Goal: Information Seeking & Learning: Learn about a topic

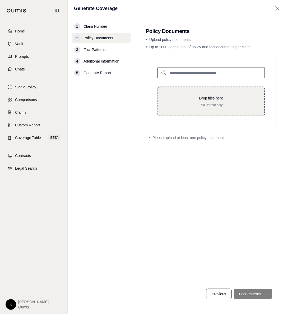
click at [205, 101] on p "Drop files here" at bounding box center [210, 98] width 89 height 5
type input "**********"
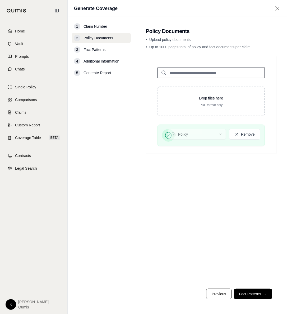
click at [278, 10] on icon at bounding box center [277, 8] width 7 height 5
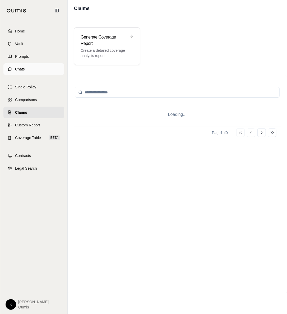
click at [23, 70] on span "Chats" at bounding box center [20, 69] width 10 height 5
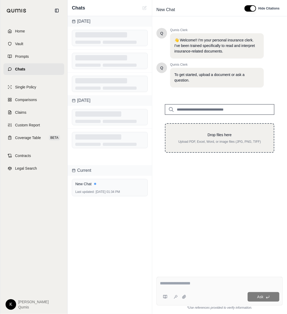
click at [217, 140] on p "Upload PDF, Excel, Word, or image files (JPG, PNG, TIFF)" at bounding box center [219, 142] width 91 height 4
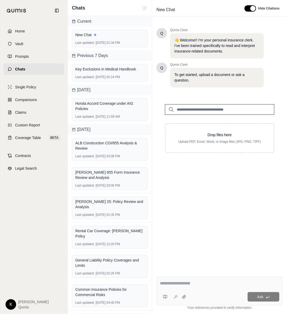
type input "**********"
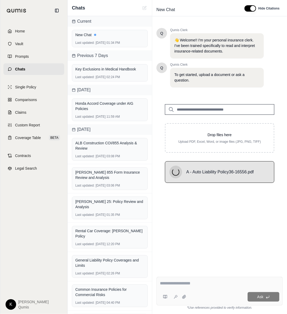
click at [187, 288] on div at bounding box center [219, 284] width 119 height 8
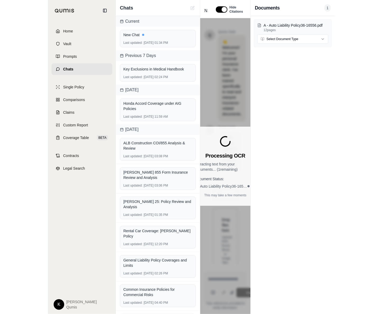
scroll to position [3, 0]
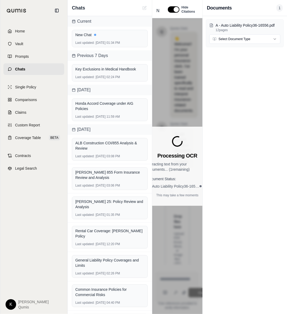
click at [252, 11] on div "Documents 1" at bounding box center [244, 8] width 84 height 16
click at [279, 7] on span "1" at bounding box center [279, 7] width 6 height 7
click at [220, 7] on h3 "Documents" at bounding box center [219, 7] width 25 height 7
click at [173, 12] on button "button" at bounding box center [174, 9] width 12 height 6
click at [282, 82] on div "A - Auto Liability Policy36-16556.pdf 12 pages Select Document Type" at bounding box center [244, 165] width 84 height 298
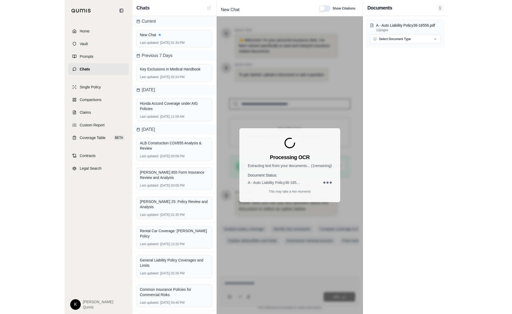
scroll to position [0, 0]
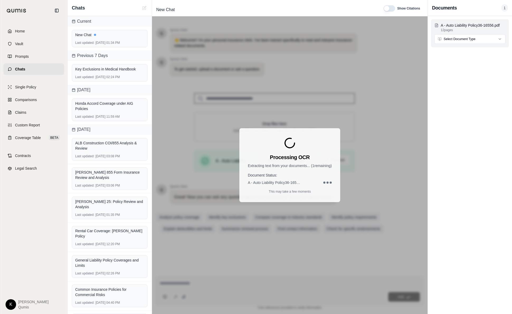
click at [286, 37] on html "Home Vault Prompts Chats Single Policy Comparisons Claims Custom Report Coverag…" at bounding box center [256, 157] width 512 height 314
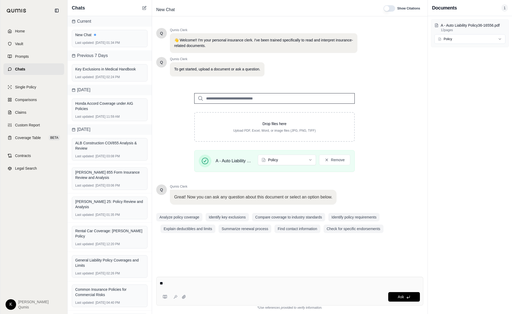
type textarea "*"
paste textarea "**********"
type textarea "**********"
click at [286, 297] on button "Ask" at bounding box center [404, 297] width 32 height 10
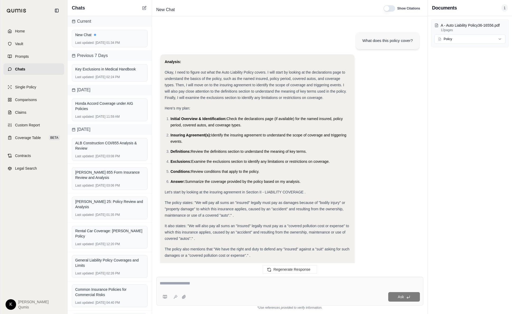
scroll to position [577, 0]
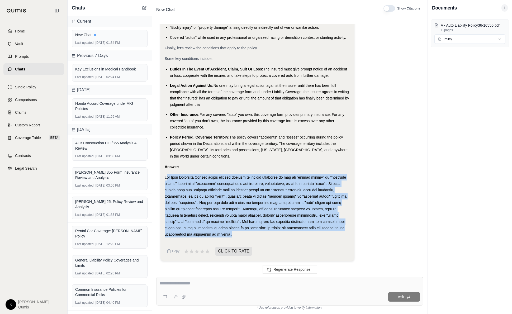
drag, startPoint x: 201, startPoint y: 234, endPoint x: 167, endPoint y: 177, distance: 66.2
click at [167, 177] on div at bounding box center [258, 205] width 186 height 63
click at [166, 176] on span at bounding box center [256, 205] width 182 height 61
click at [222, 230] on div at bounding box center [258, 205] width 186 height 63
drag, startPoint x: 205, startPoint y: 233, endPoint x: 162, endPoint y: 176, distance: 71.6
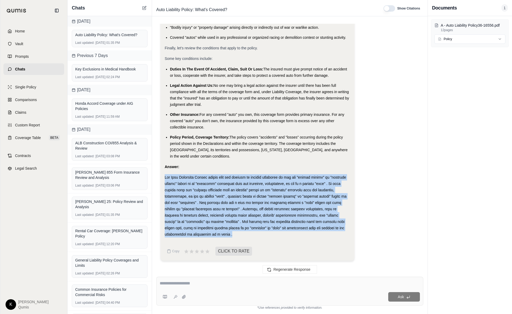
copy span "The Auto Liability Policy covers sums the insured is legally obligated to pay f…"
click at [163, 296] on button at bounding box center [165, 297] width 11 height 11
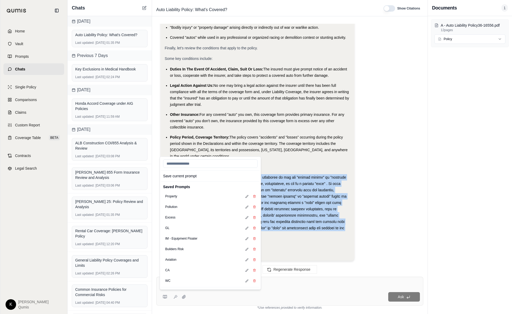
click at [246, 294] on div "Ask" at bounding box center [304, 297] width 232 height 10
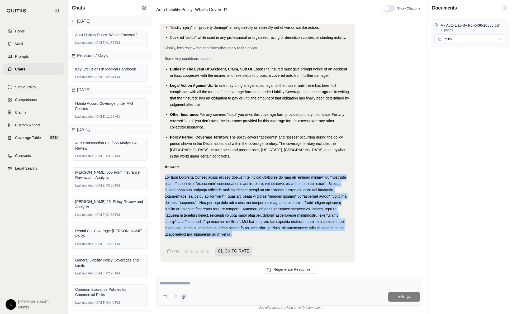
click at [183, 297] on icon at bounding box center [183, 296] width 3 height 3
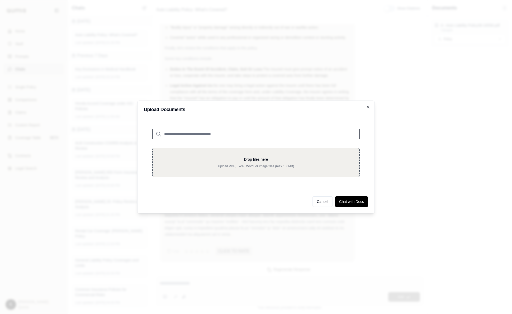
click at [259, 163] on div "Drop files here Upload PDF, Excel, Word, or image files (max 150MB)" at bounding box center [256, 163] width 190 height 12
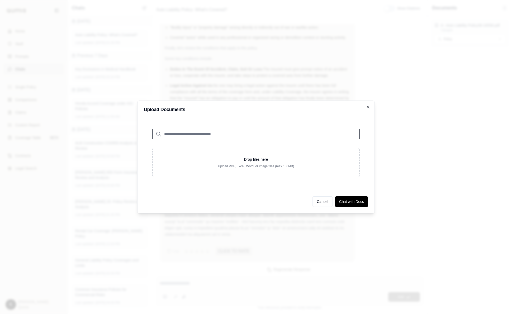
type input "**********"
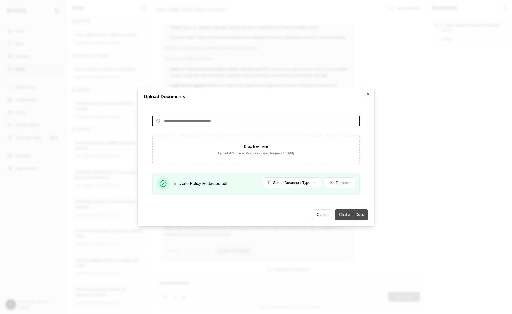
click at [286, 215] on button "Chat with Docs" at bounding box center [351, 214] width 33 height 11
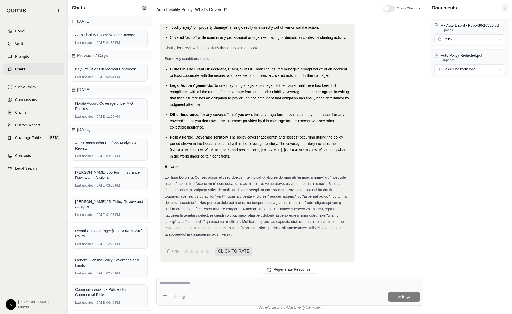
click at [145, 7] on icon at bounding box center [145, 7] width 2 height 2
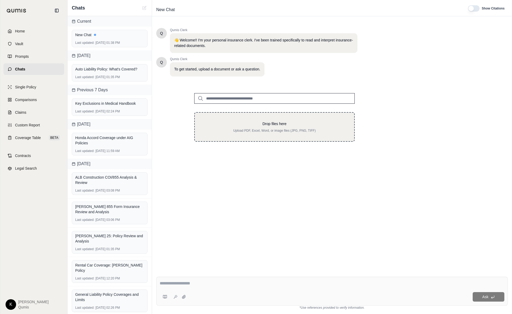
click at [264, 113] on div "Drop files here Upload PDF, Excel, Word, or image files (JPG, PNG, TIFF)" at bounding box center [274, 127] width 161 height 30
type input "**********"
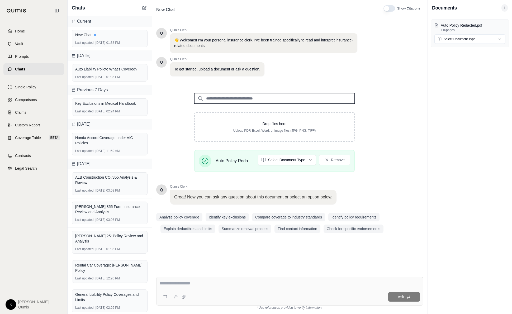
scroll to position [0, 0]
click at [286, 157] on html "Home Vault Prompts Chats Single Policy Comparisons Claims Custom Report Coverag…" at bounding box center [256, 157] width 512 height 314
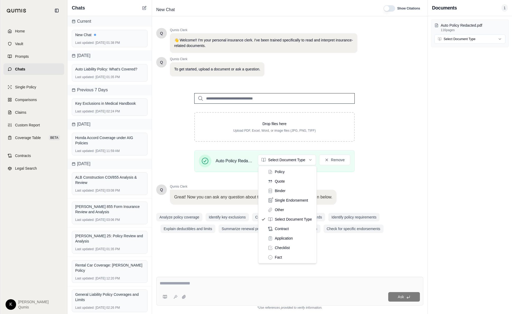
drag, startPoint x: 290, startPoint y: 173, endPoint x: 276, endPoint y: 191, distance: 22.3
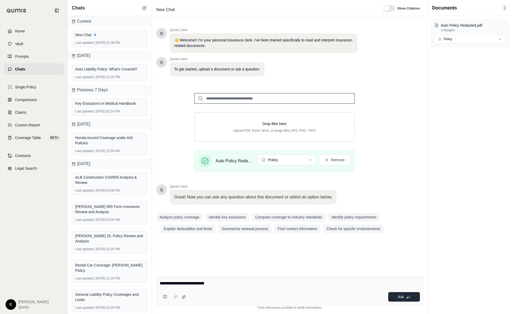
type textarea "**********"
click at [286, 298] on icon at bounding box center [408, 297] width 4 height 4
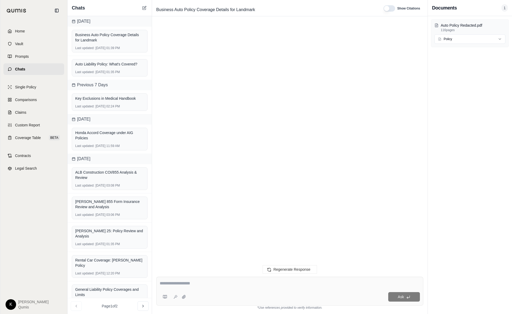
scroll to position [760, 0]
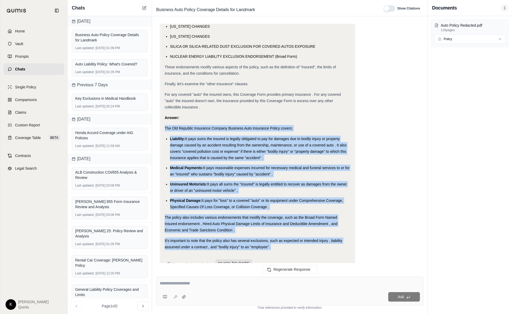
drag, startPoint x: 165, startPoint y: 116, endPoint x: 305, endPoint y: 231, distance: 181.2
copy div "The Old Republic Insurance Company Business Auto Insurance Policy covers: Liabi…"
click at [145, 10] on button at bounding box center [144, 8] width 6 height 6
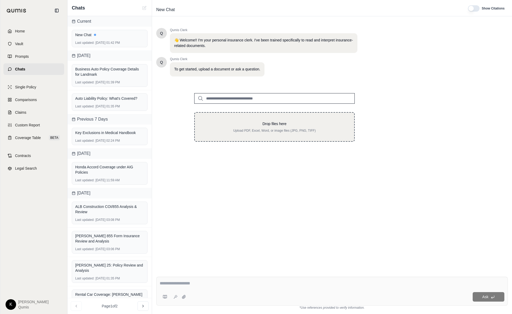
click at [252, 125] on p "Drop files here" at bounding box center [274, 123] width 143 height 5
type input "**********"
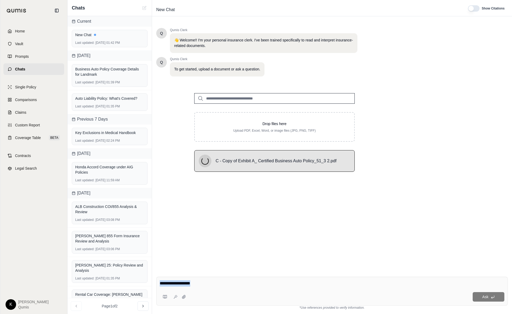
click at [214, 290] on div "Ask" at bounding box center [332, 291] width 352 height 29
type textarea "*********"
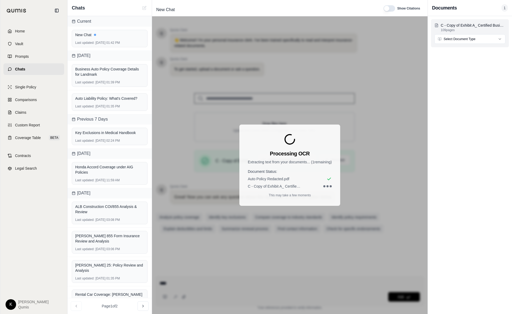
type textarea "****"
click at [286, 38] on html "Home Vault Prompts Chats Single Policy Comparisons Claims Custom Report Coverag…" at bounding box center [256, 157] width 512 height 314
click at [286, 258] on div "Processing OCR Extracting text from your documents... ( 1 remaining) Document S…" at bounding box center [290, 165] width 276 height 298
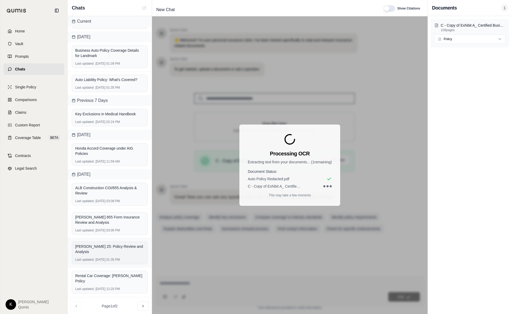
scroll to position [0, 0]
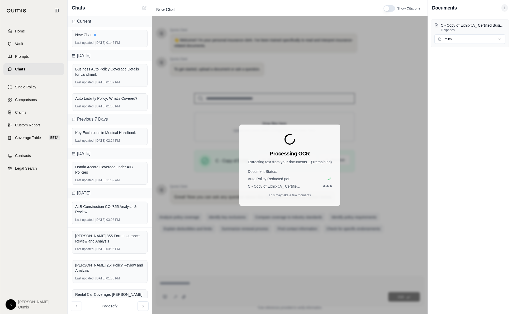
click at [187, 188] on div "Processing OCR Extracting text from your documents... ( 1 remaining) Document S…" at bounding box center [290, 165] width 276 height 298
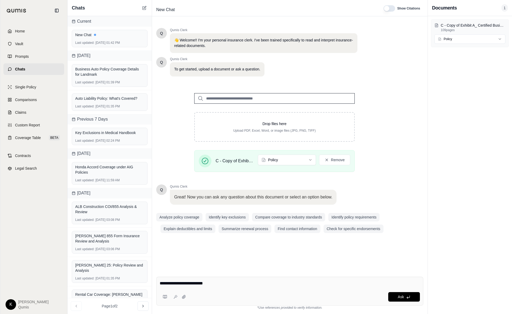
type textarea "**********"
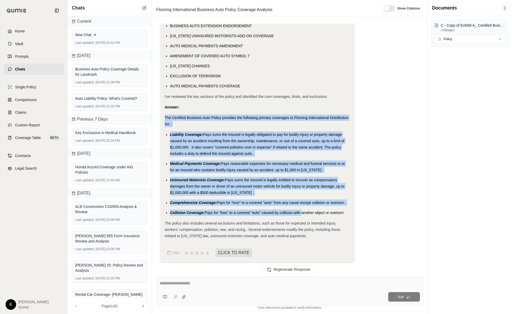
scroll to position [752, 0]
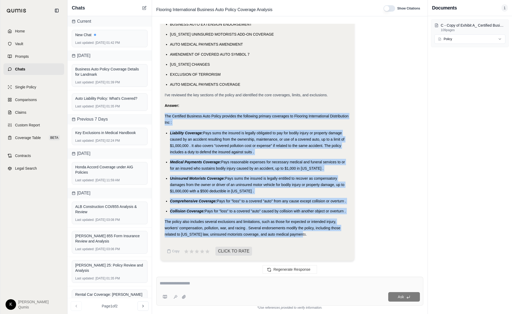
drag, startPoint x: 165, startPoint y: 114, endPoint x: 317, endPoint y: 234, distance: 193.0
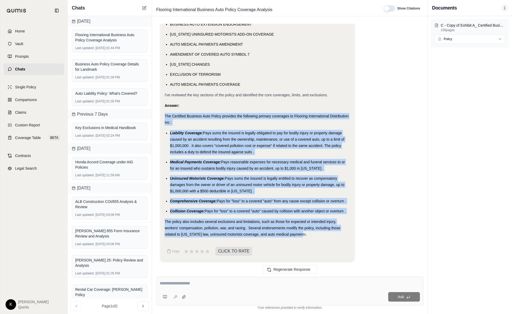
copy div "The Certified Business Auto Policy provides the following primary coverages to …"
click at [145, 7] on icon at bounding box center [144, 8] width 4 height 4
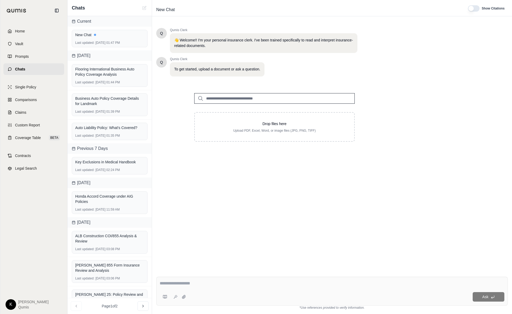
scroll to position [0, 0]
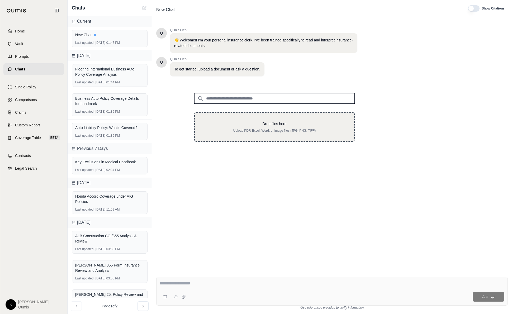
click at [249, 123] on p "Drop files here" at bounding box center [274, 123] width 143 height 5
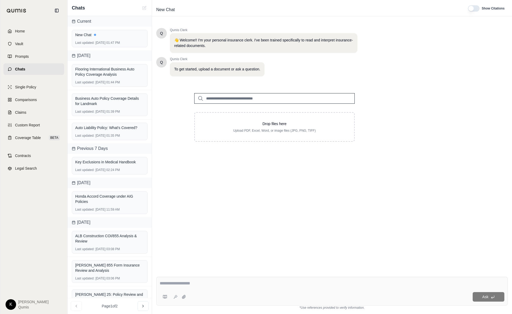
type input "**********"
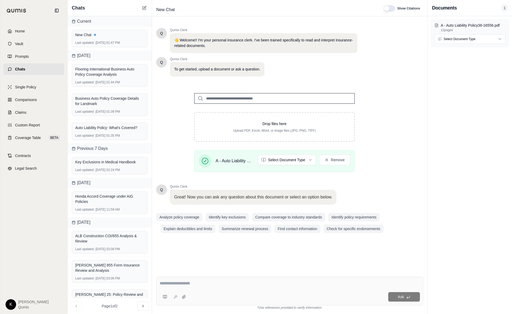
click at [250, 288] on div at bounding box center [290, 284] width 261 height 8
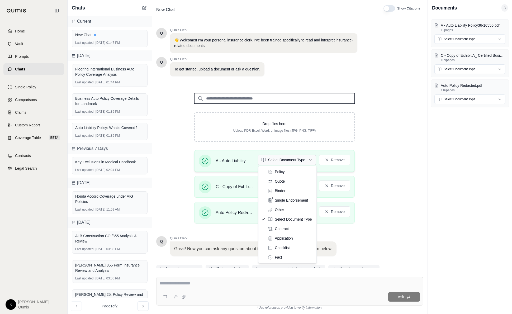
click at [286, 157] on html "Home Vault Prompts Chats Single Policy Comparisons Claims Custom Report Coverag…" at bounding box center [256, 157] width 512 height 314
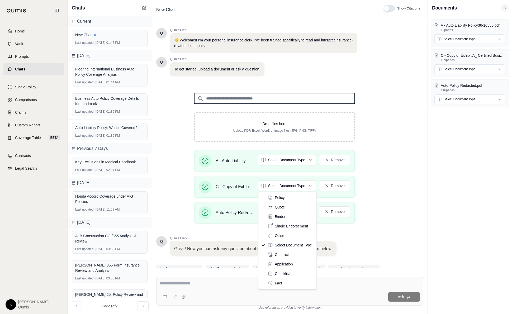
click at [286, 184] on html "Home Vault Prompts Chats Single Policy Comparisons Claims Custom Report Coverag…" at bounding box center [256, 157] width 512 height 314
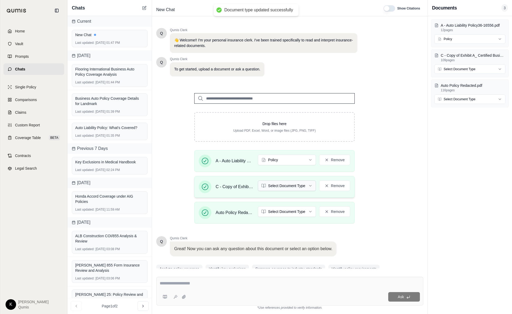
click at [286, 187] on html "Document type updated successfully Home Vault Prompts Chats Single Policy Compa…" at bounding box center [256, 157] width 512 height 314
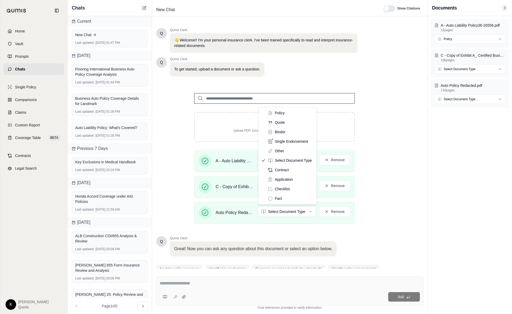
click at [286, 211] on html "Document type updated successfully Home Vault Prompts Chats Single Policy Compa…" at bounding box center [256, 157] width 512 height 314
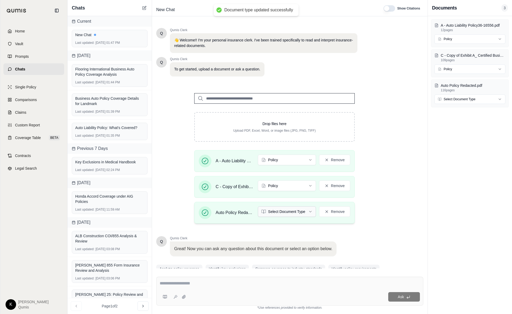
click at [286, 212] on html "Document type updated successfully Home Vault Prompts Chats Single Policy Compa…" at bounding box center [256, 157] width 512 height 314
click at [225, 287] on div at bounding box center [290, 284] width 260 height 8
click at [235, 282] on textarea at bounding box center [290, 283] width 260 height 6
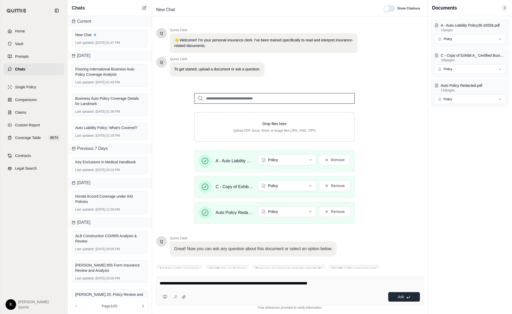
type textarea "**********"
click at [286, 298] on button "Ask" at bounding box center [404, 297] width 32 height 10
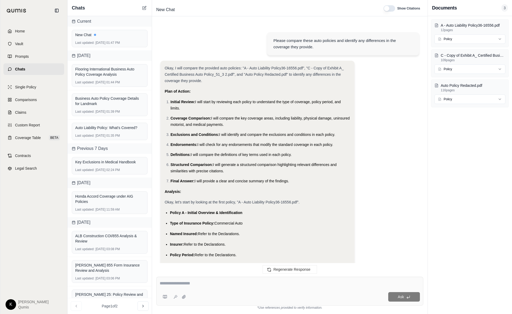
scroll to position [1685, 0]
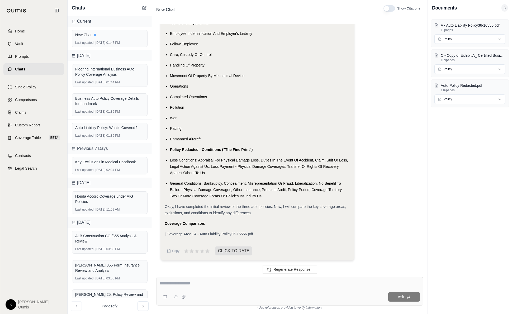
click at [219, 234] on span "| Coverage Area | A - Auto Liability Policy36-16556.pdf" at bounding box center [209, 234] width 88 height 4
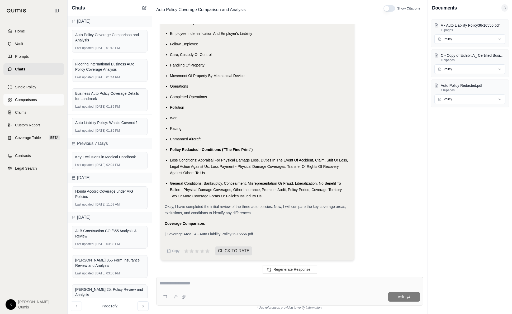
click at [29, 101] on span "Comparisons" at bounding box center [26, 99] width 22 height 5
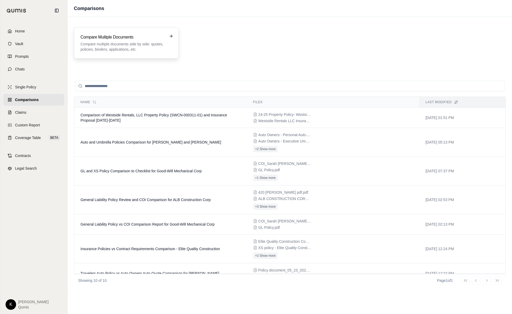
click at [122, 48] on p "Compare multiple documents side by side: quotes, policies, binders, application…" at bounding box center [123, 46] width 84 height 11
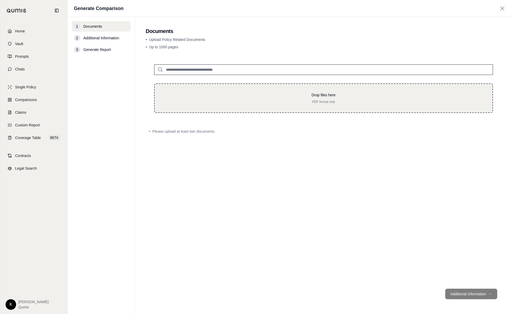
click at [261, 98] on div "Drop files here PDF format only" at bounding box center [323, 98] width 321 height 12
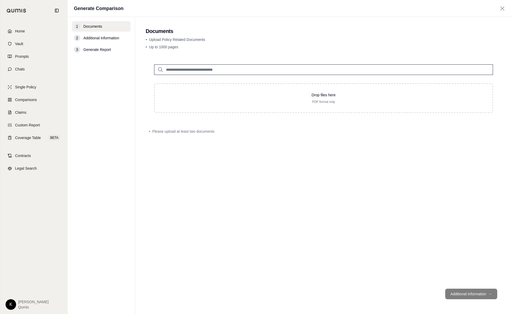
type input "**********"
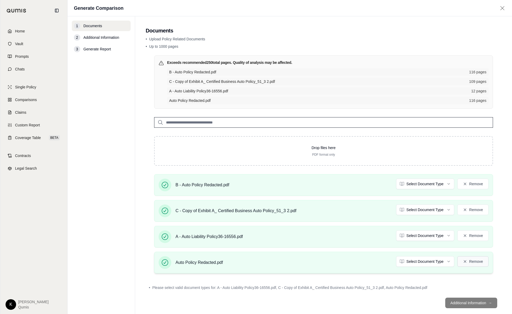
click at [286, 260] on button "Remove" at bounding box center [472, 261] width 31 height 11
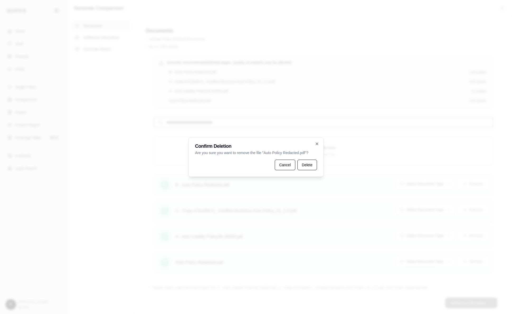
click at [286, 168] on button "Delete" at bounding box center [308, 165] width 20 height 11
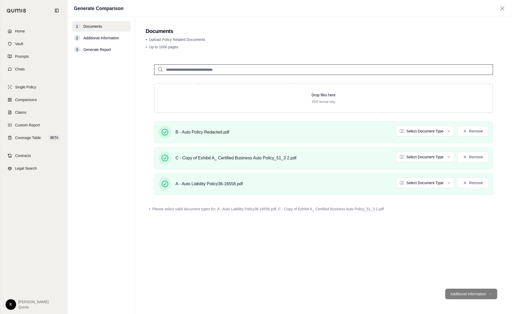
click at [286, 291] on footer "Additional Information →" at bounding box center [324, 294] width 356 height 19
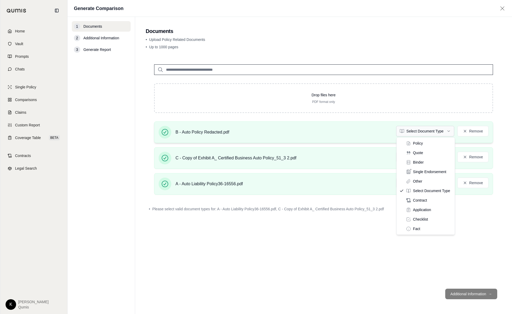
click at [286, 134] on html "Home Vault Prompts Chats Single Policy Comparisons Claims Custom Report Coverag…" at bounding box center [256, 157] width 512 height 314
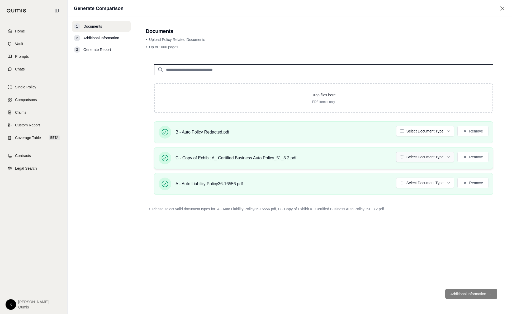
click at [286, 156] on html "Home Vault Prompts Chats Single Policy Comparisons Claims Custom Report Coverag…" at bounding box center [256, 157] width 512 height 314
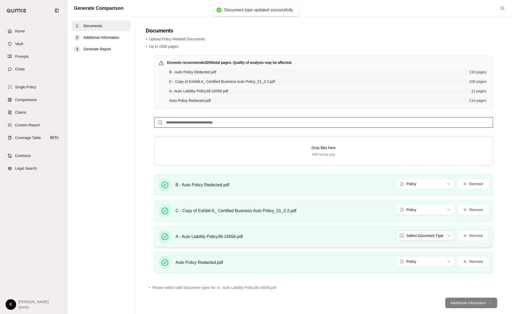
click at [286, 235] on html "Document type updated successfully Home Vault Prompts Chats Single Policy Compa…" at bounding box center [256, 157] width 512 height 314
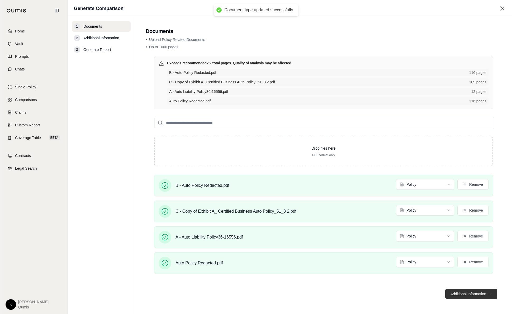
click at [286, 294] on button "Additional Information →" at bounding box center [471, 294] width 52 height 11
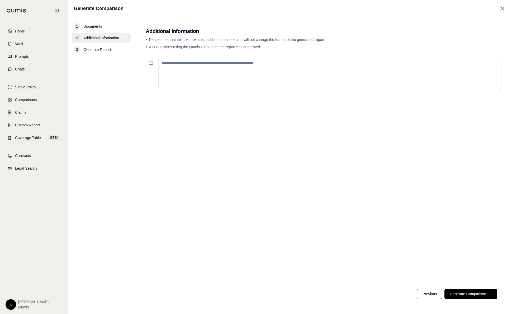
click at [286, 293] on button "Generate Comparison →" at bounding box center [471, 294] width 53 height 11
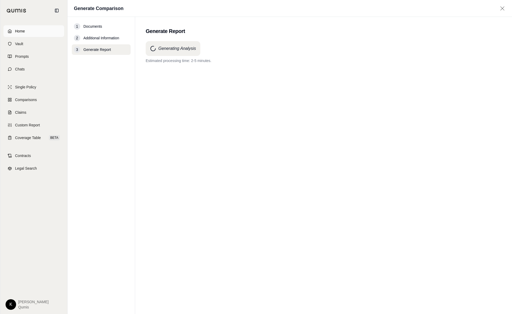
click at [18, 31] on span "Home" at bounding box center [20, 31] width 10 height 5
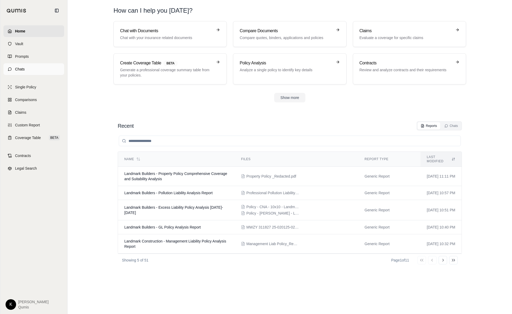
click at [22, 71] on span "Chats" at bounding box center [20, 69] width 10 height 5
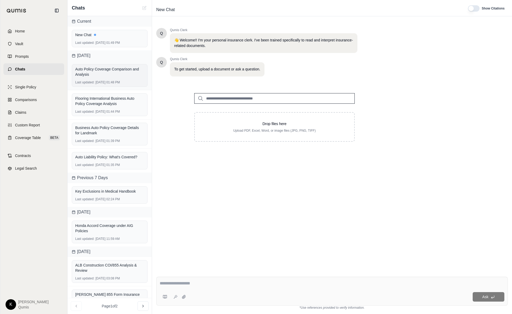
click at [106, 73] on div "Auto Policy Coverage Comparison and Analysis" at bounding box center [109, 72] width 69 height 11
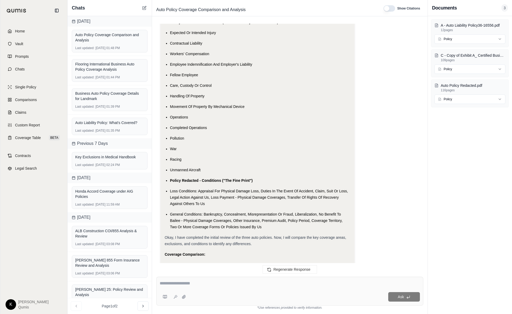
scroll to position [1685, 0]
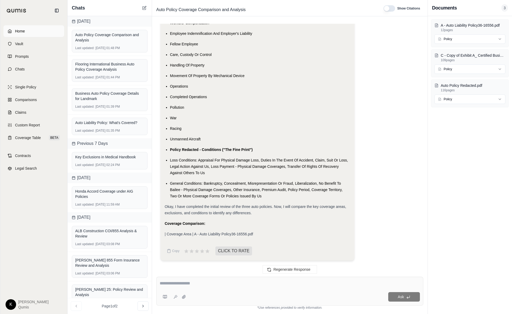
click at [25, 31] on link "Home" at bounding box center [33, 31] width 61 height 12
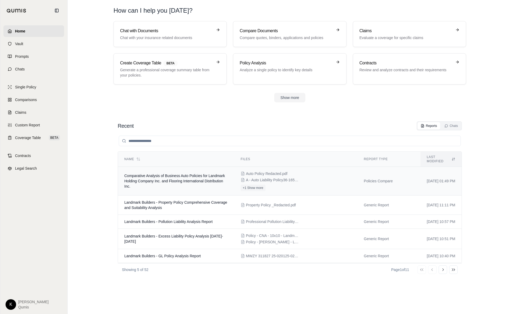
click at [192, 186] on td "Comparative Analysis of Business Auto Policies for Landmark Holding Company Inc…" at bounding box center [176, 181] width 116 height 29
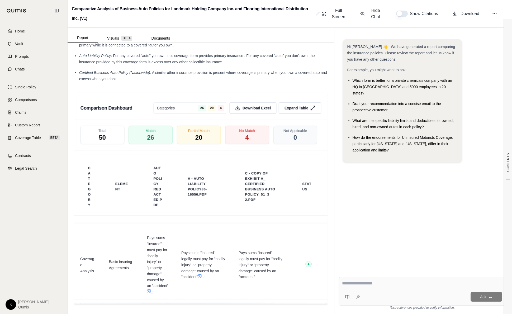
scroll to position [1026, 0]
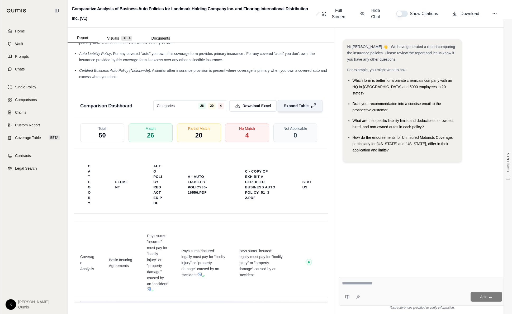
click at [286, 108] on span "Expand Table" at bounding box center [296, 106] width 25 height 6
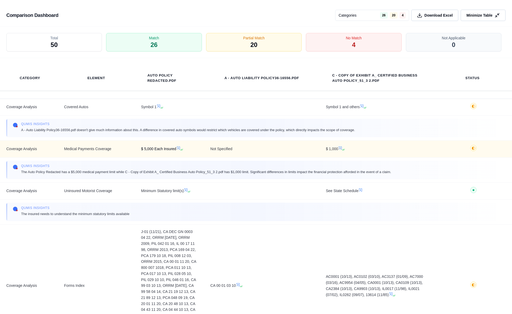
scroll to position [345, 0]
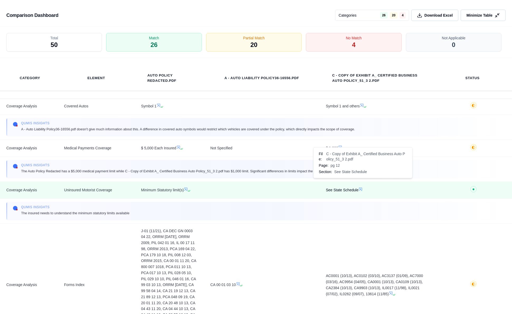
click at [286, 187] on icon at bounding box center [360, 189] width 4 height 4
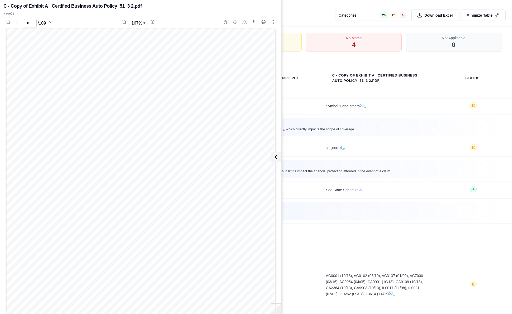
scroll to position [3800, 0]
type input "**"
click at [273, 153] on button at bounding box center [275, 157] width 11 height 11
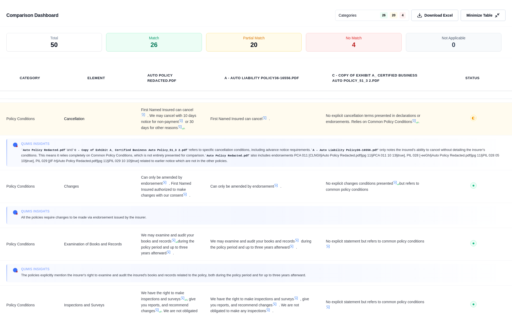
scroll to position [655, 0]
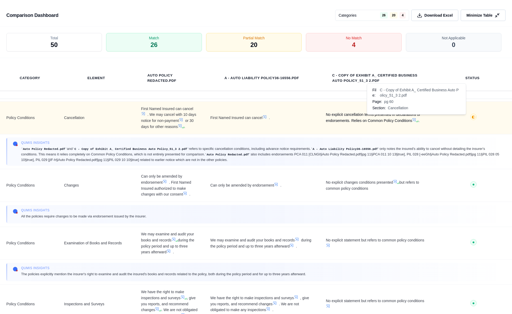
click at [286, 120] on icon at bounding box center [416, 121] width 3 height 3
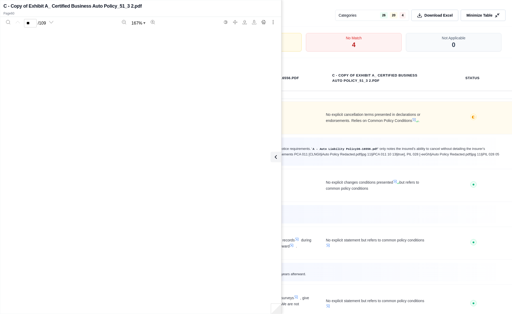
type input "**"
click at [286, 106] on td "No explicit cancellation terms presented in declarations or endorsements. Relie…" at bounding box center [378, 117] width 116 height 33
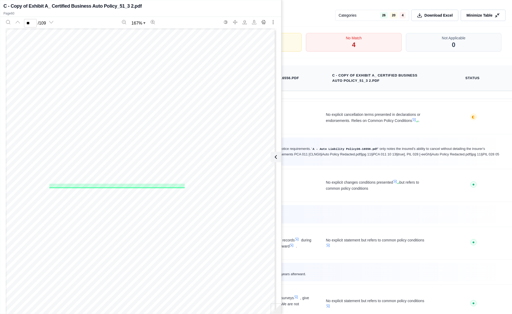
click at [286, 89] on th "C - Copy of Exhibit A_ Certified Business Auto Policy_51_3 2.pdf" at bounding box center [378, 78] width 116 height 26
click at [277, 154] on button at bounding box center [276, 157] width 11 height 11
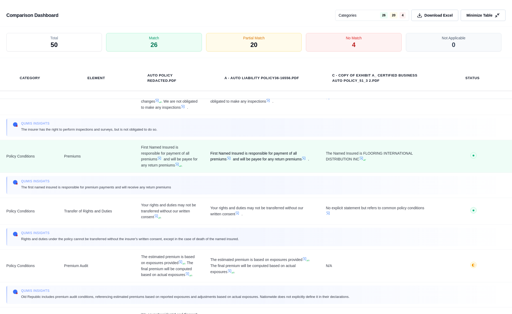
scroll to position [865, 0]
click at [286, 160] on icon at bounding box center [363, 158] width 3 height 3
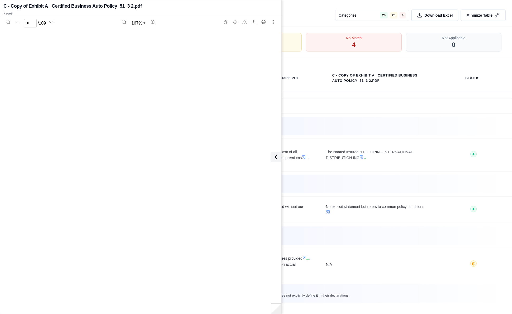
type input "*"
click at [271, 159] on button at bounding box center [275, 157] width 11 height 11
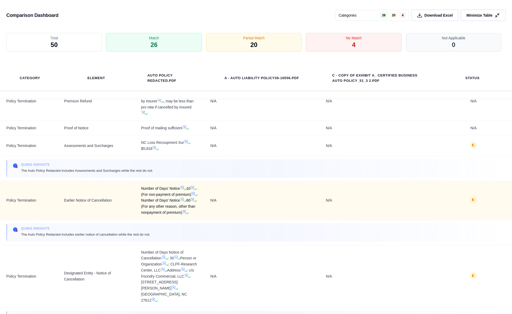
scroll to position [4292, 0]
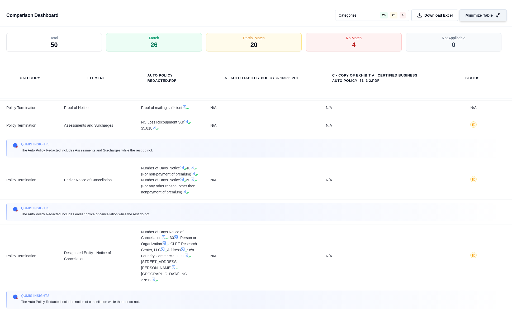
click at [286, 18] on span "Minimize Table" at bounding box center [479, 16] width 27 height 6
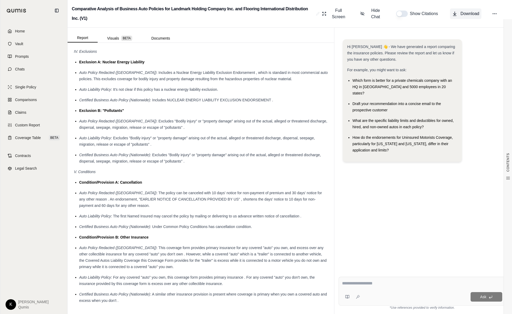
click at [286, 16] on span "Download" at bounding box center [470, 14] width 19 height 6
click at [286, 55] on div "Hi [PERSON_NAME] 👋 - We have generated a report comparing the insurance policie…" at bounding box center [422, 102] width 159 height 127
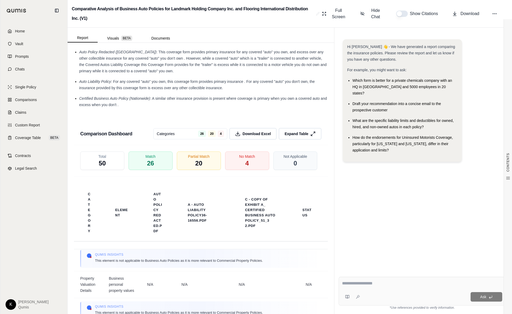
scroll to position [1026, 0]
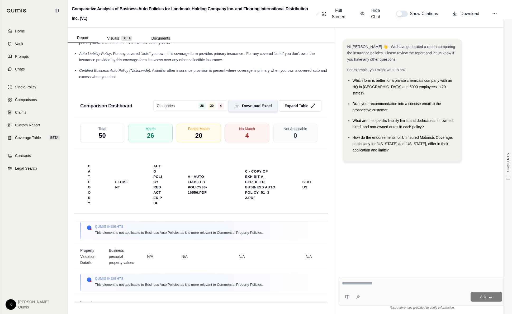
click at [246, 107] on span "Download Excel" at bounding box center [257, 106] width 30 height 6
click at [18, 32] on span "Home" at bounding box center [20, 31] width 10 height 5
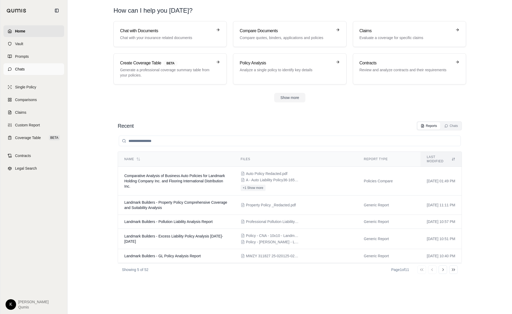
click at [36, 67] on link "Chats" at bounding box center [33, 69] width 61 height 12
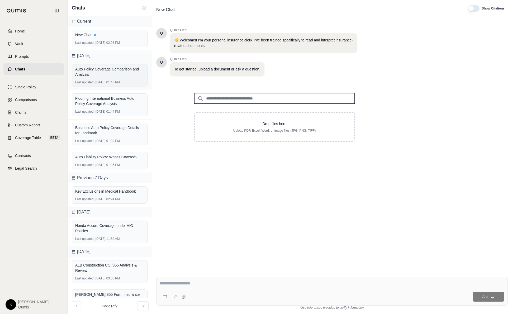
click at [114, 78] on div "Auto Policy Coverage Comparison and Analysis Last updated: [DATE] 01:48 PM" at bounding box center [110, 75] width 76 height 23
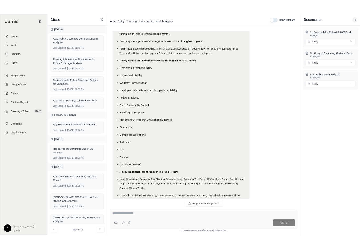
scroll to position [1685, 0]
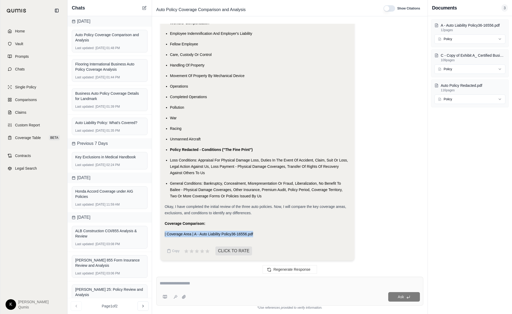
drag, startPoint x: 163, startPoint y: 235, endPoint x: 262, endPoint y: 234, distance: 98.7
click at [286, 225] on div "A - Auto Liability Policy36-16556.pdf 12 pages Policy C - Copy of Exhibit A_ Ce…" at bounding box center [470, 165] width 84 height 298
click at [236, 97] on div "Completed Operations" at bounding box center [260, 97] width 180 height 6
click at [234, 97] on div "Completed Operations" at bounding box center [260, 97] width 180 height 6
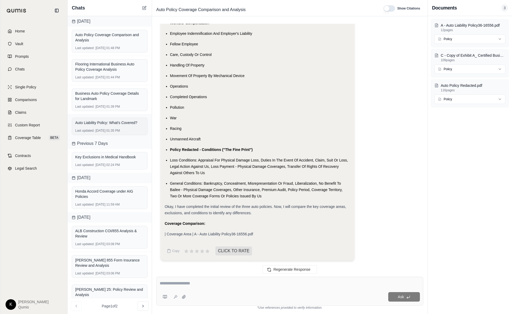
click at [125, 125] on div "Auto Liability Policy: What's Covered?" at bounding box center [109, 122] width 69 height 7
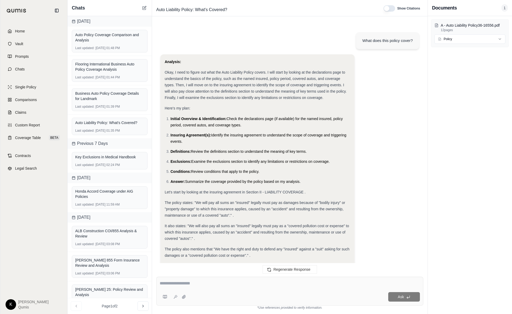
scroll to position [577, 0]
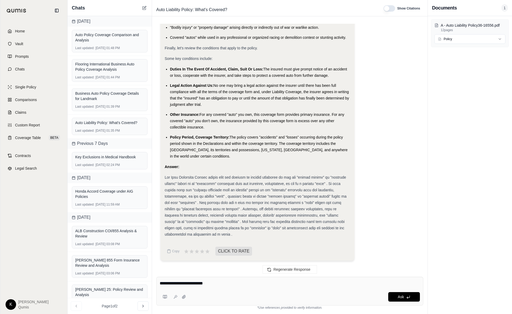
type textarea "**********"
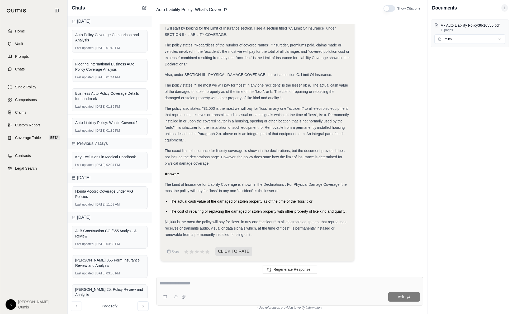
scroll to position [929, 0]
click at [81, 94] on div "Business Auto Policy Coverage Details for Landmark" at bounding box center [109, 96] width 69 height 11
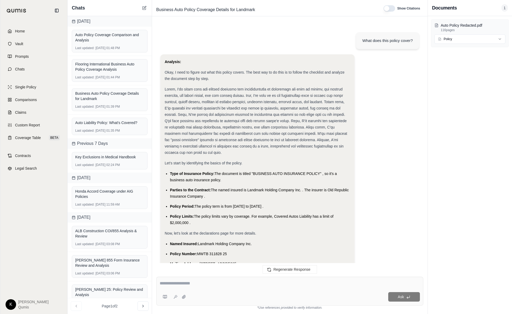
scroll to position [760, 0]
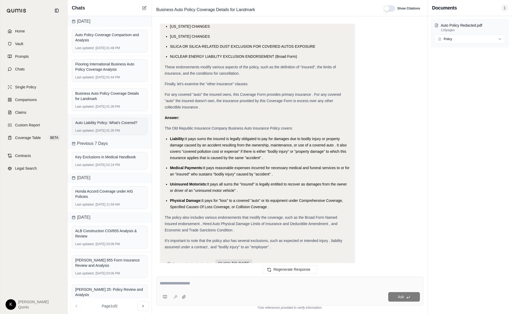
click at [104, 129] on div "Last updated: [DATE] 01:35 PM" at bounding box center [109, 131] width 69 height 4
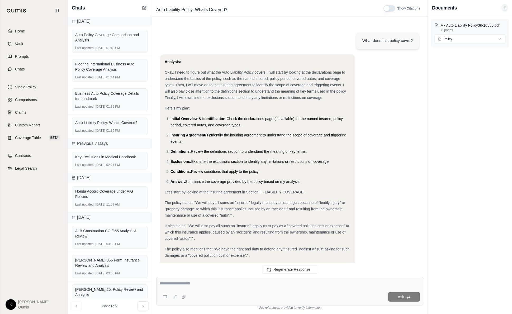
scroll to position [929, 0]
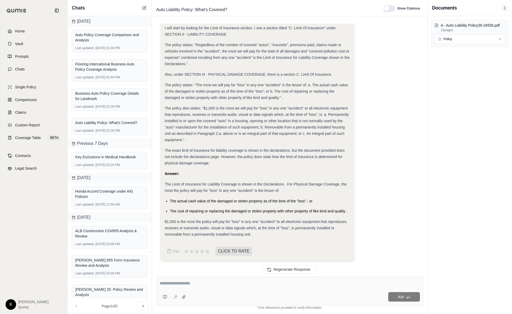
click at [265, 235] on div "$1,000 is the most the policy will pay for "loss" in any one "accident" to all …" at bounding box center [258, 228] width 186 height 19
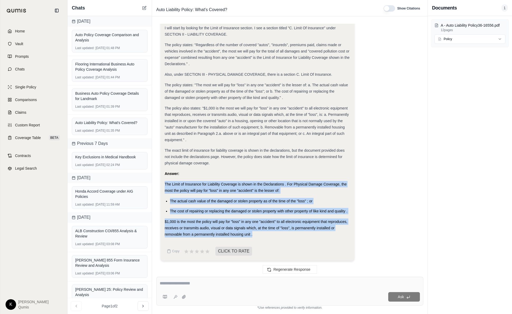
drag, startPoint x: 258, startPoint y: 235, endPoint x: 165, endPoint y: 184, distance: 105.8
click at [165, 184] on div "Analysis: Okay, I need to find the policy limits for the Auto Liability Policy.…" at bounding box center [258, 91] width 186 height 294
copy div "The Limit of Insurance for Liability Coverage is shown in the Declarations . Fo…"
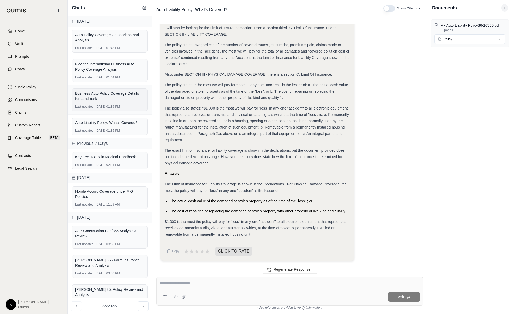
click at [112, 98] on div "Business Auto Policy Coverage Details for Landmark" at bounding box center [109, 96] width 69 height 11
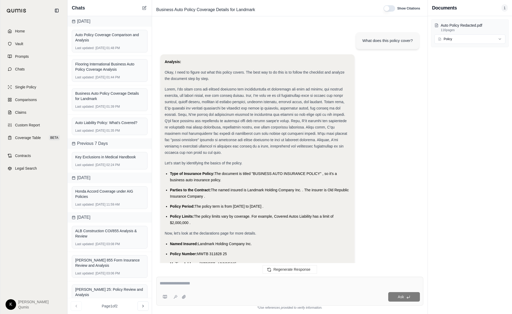
scroll to position [760, 0]
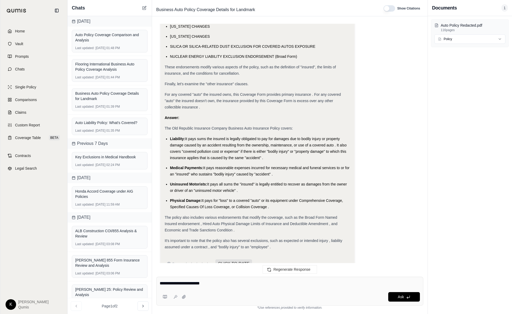
type textarea "**********"
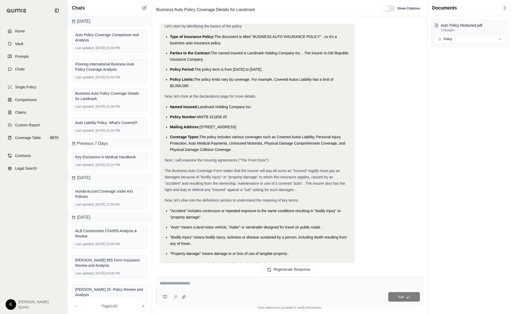
scroll to position [0, 0]
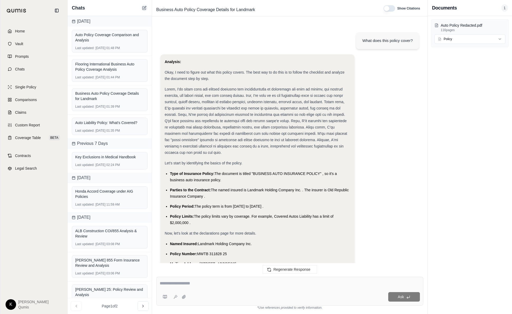
click at [144, 7] on icon at bounding box center [144, 8] width 4 height 4
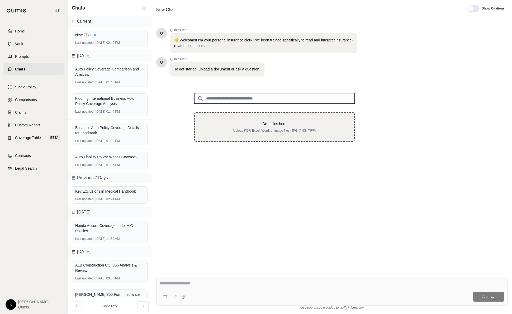
click at [286, 133] on div "Drop files here Upload PDF, Excel, Word, or image files (JPG, PNG, TIFF)" at bounding box center [274, 127] width 161 height 30
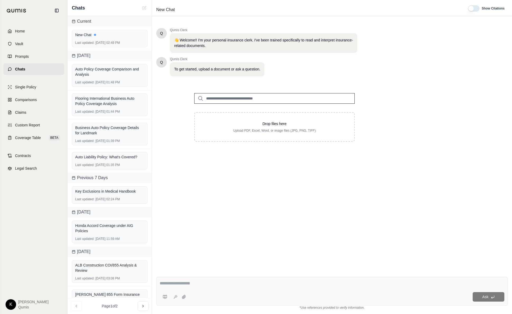
type input "**********"
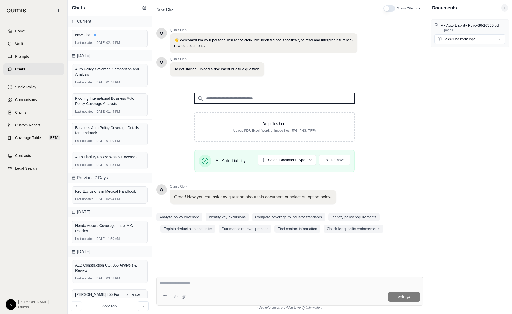
click at [254, 286] on textarea at bounding box center [290, 283] width 260 height 6
type textarea "**********"
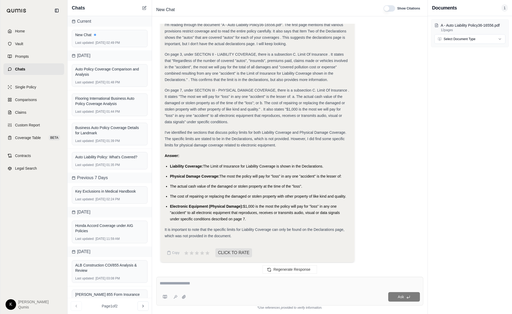
scroll to position [157, 0]
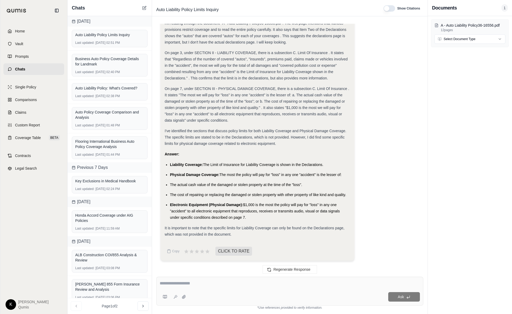
click at [281, 161] on div "Analysis: Okay, I need to find the policy limits in the provided document, "A -…" at bounding box center [258, 70] width 186 height 336
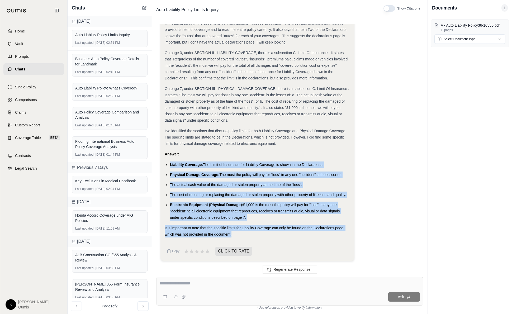
drag, startPoint x: 214, startPoint y: 229, endPoint x: 164, endPoint y: 162, distance: 83.6
click at [164, 162] on div "Analysis: Okay, I need to find the policy limits in the provided document, "A -…" at bounding box center [258, 79] width 194 height 363
copy div "Liability Coverage: The Limit of Insurance for Liability Coverage is shown in t…"
click at [144, 7] on icon at bounding box center [144, 8] width 4 height 4
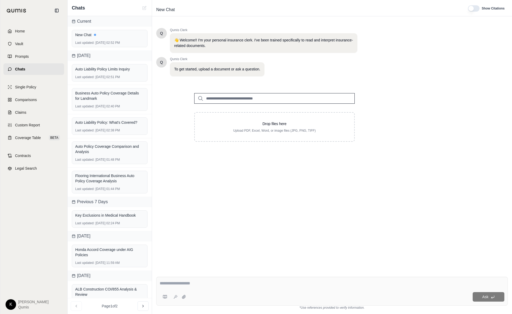
click at [277, 103] on input "search" at bounding box center [274, 98] width 161 height 11
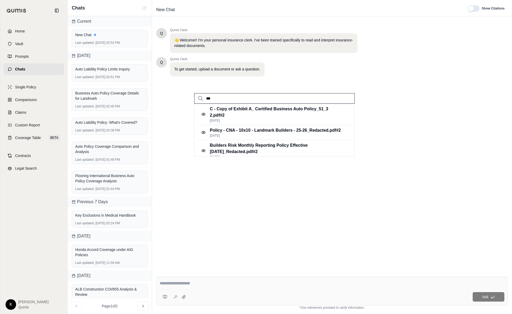
scroll to position [0, 0]
type input "*"
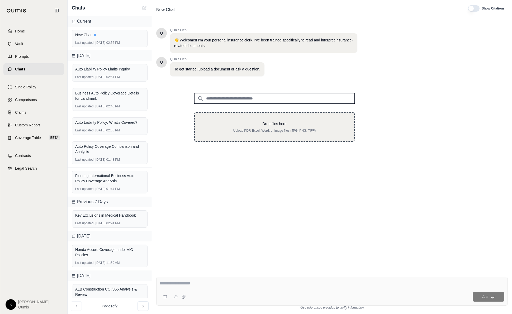
click at [277, 127] on div "Drop files here Upload PDF, Excel, Word, or image files (JPG, PNG, TIFF)" at bounding box center [274, 127] width 143 height 12
type input "**********"
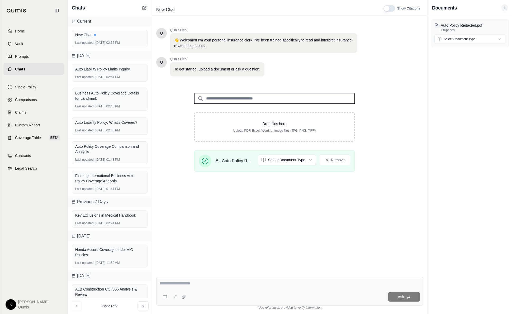
click at [189, 288] on div at bounding box center [290, 284] width 260 height 8
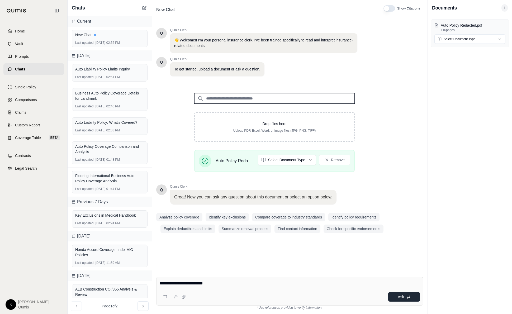
type textarea "**********"
click at [286, 299] on button "Ask" at bounding box center [404, 297] width 32 height 10
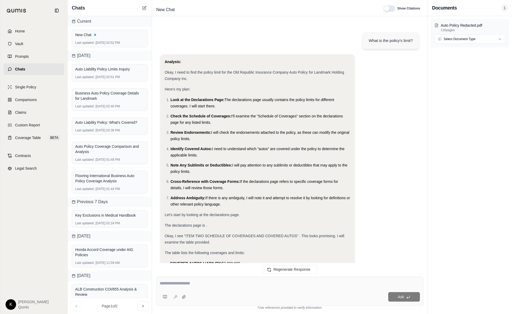
scroll to position [498, 0]
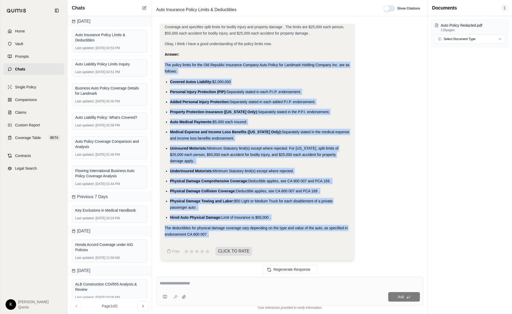
drag, startPoint x: 211, startPoint y: 235, endPoint x: 159, endPoint y: 61, distance: 181.4
click at [159, 61] on div "What is the policy's limit? Analysis: Okay, I need to find the policy limit for…" at bounding box center [289, 146] width 267 height 245
copy div "The policy limits for the Old Republic Insurance Company Auto Policy for Landma…"
click at [143, 10] on icon at bounding box center [144, 8] width 3 height 3
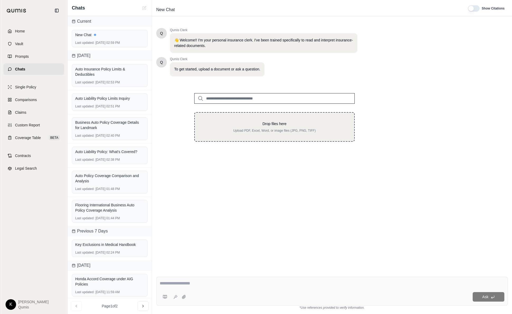
click at [248, 130] on p "Upload PDF, Excel, Word, or image files (JPG, PNG, TIFF)" at bounding box center [274, 131] width 143 height 4
type input "**********"
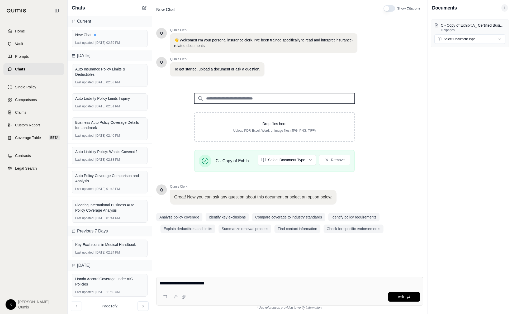
type textarea "**********"
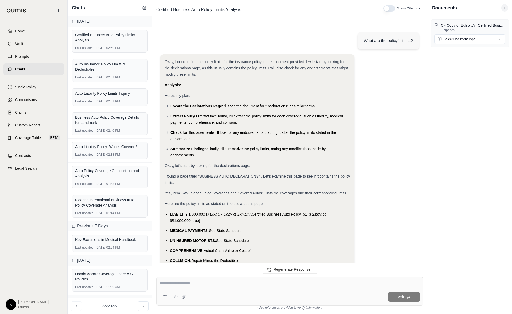
scroll to position [358, 0]
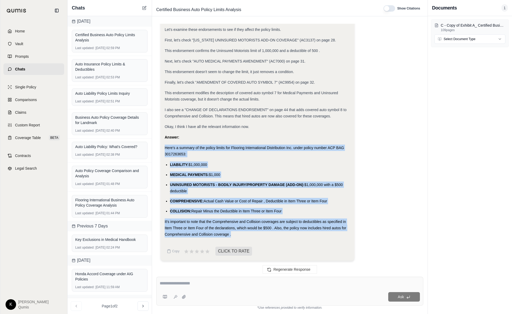
drag, startPoint x: 167, startPoint y: 148, endPoint x: 320, endPoint y: 233, distance: 175.7
copy div "Here's a summary of the policy limits for Flooring International Distribution I…"
click at [144, 7] on icon at bounding box center [144, 8] width 4 height 4
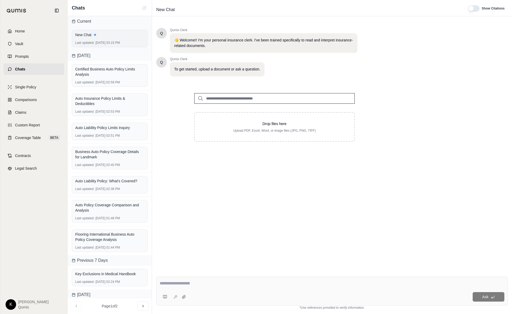
click at [113, 42] on div "Last updated: [DATE] 03:15 PM" at bounding box center [109, 43] width 69 height 4
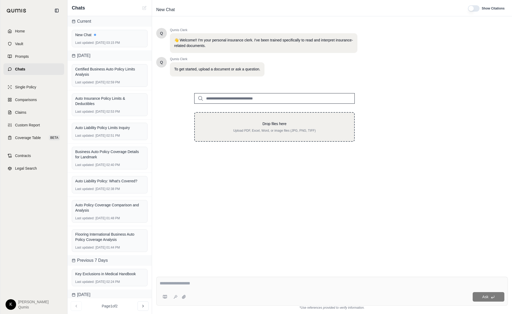
click at [270, 122] on p "Drop files here" at bounding box center [274, 123] width 143 height 5
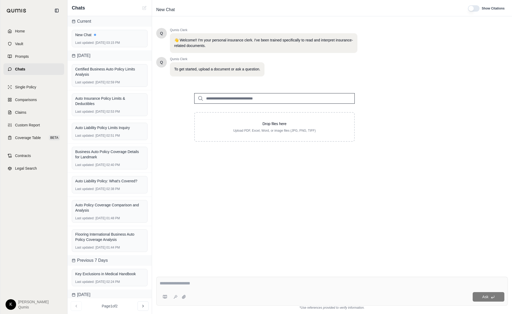
type input "**********"
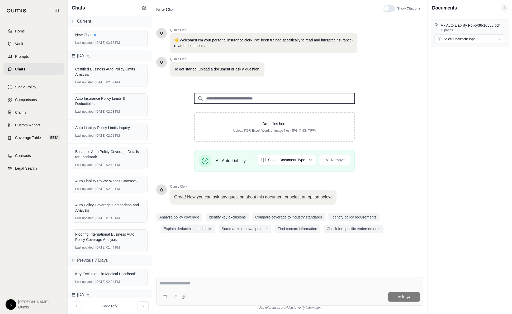
click at [208, 284] on textarea at bounding box center [290, 283] width 260 height 6
type textarea "**********"
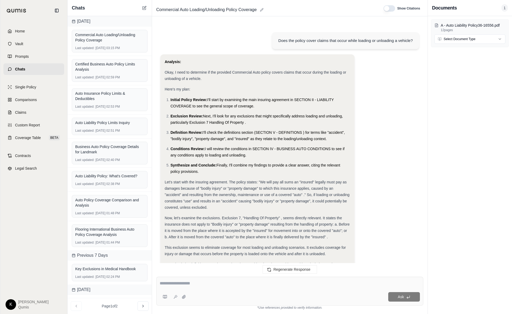
scroll to position [136, 0]
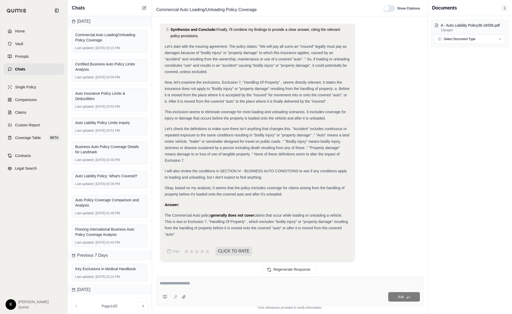
drag, startPoint x: 179, startPoint y: 233, endPoint x: 159, endPoint y: 216, distance: 25.8
click at [159, 216] on div "Does the policy cover claims that occur while loading or unloading a vehicle? A…" at bounding box center [289, 146] width 267 height 245
copy div "The Commercial Auto policy generally does not cover claims that occur while loa…"
click at [143, 7] on icon at bounding box center [144, 8] width 4 height 4
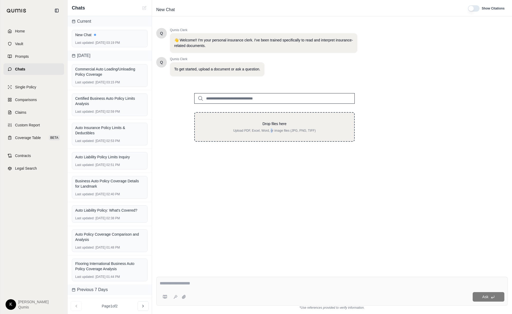
click at [272, 131] on p "Upload PDF, Excel, Word, or image files (JPG, PNG, TIFF)" at bounding box center [274, 131] width 143 height 4
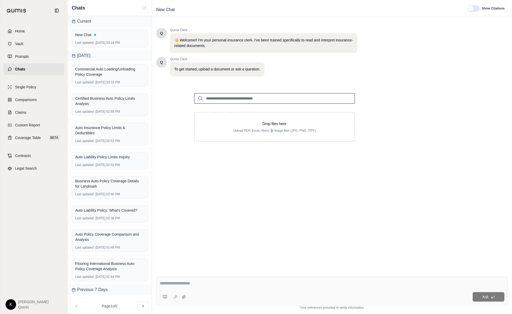
type input "**********"
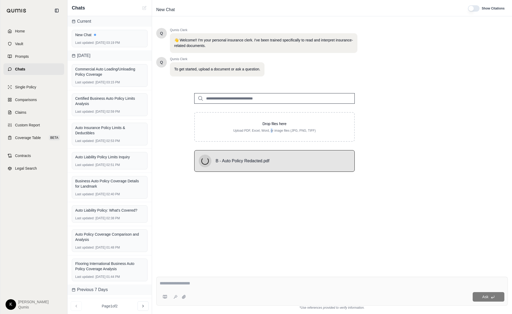
click at [210, 283] on textarea at bounding box center [332, 283] width 345 height 6
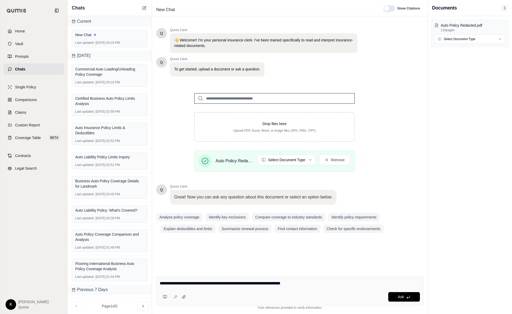
type textarea "**********"
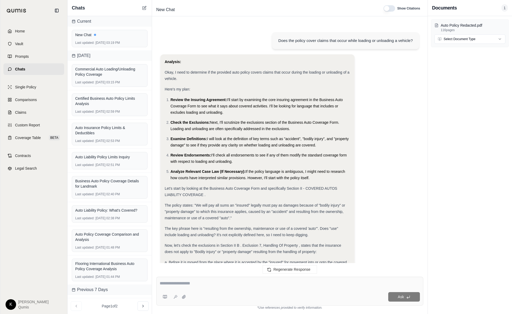
scroll to position [205, 0]
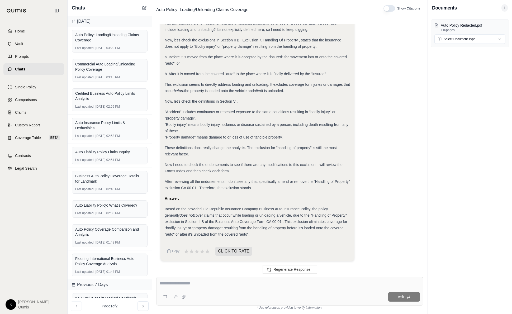
drag, startPoint x: 234, startPoint y: 232, endPoint x: 153, endPoint y: 199, distance: 87.7
click at [153, 199] on div "Does the policy cover claims that occur while loading or unloading a vehicle? A…" at bounding box center [290, 146] width 276 height 253
click at [198, 213] on span "cover claims that occur while loading or unloading a vehicle, due to the "Handl…" at bounding box center [256, 224] width 183 height 23
drag, startPoint x: 233, startPoint y: 231, endPoint x: 167, endPoint y: 208, distance: 70.7
click at [165, 208] on div "Based on the provided Old Republic Insurance Company Business Auto Insurance Po…" at bounding box center [258, 222] width 186 height 32
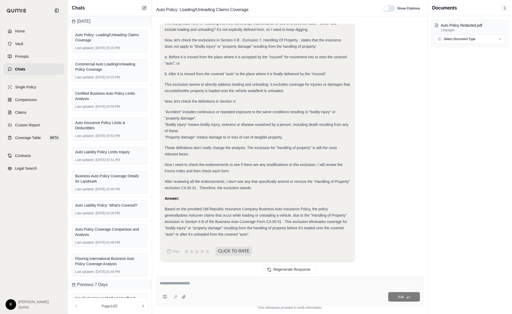
click at [145, 6] on icon at bounding box center [144, 8] width 4 height 4
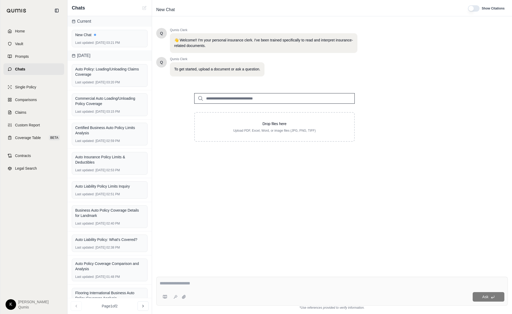
click at [250, 99] on input "search" at bounding box center [274, 98] width 161 height 11
click at [230, 100] on input "search" at bounding box center [274, 98] width 161 height 11
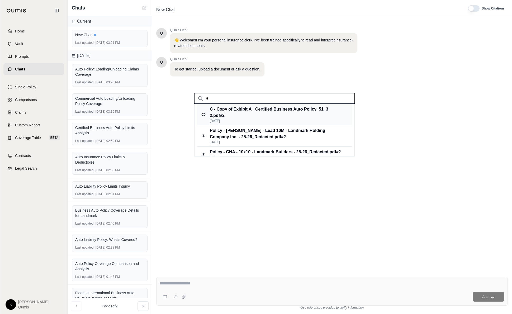
type input "*"
click at [262, 109] on p "C - Copy of Exhibit A_ Certified Business Auto Policy_51_3 2.pdf #2" at bounding box center [276, 112] width 133 height 13
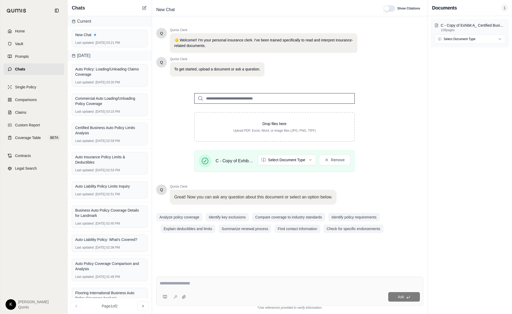
click at [286, 265] on div "Q Qumis Clerk 👋 Welcome!! I'm your personal insurance clerk. I've been trained …" at bounding box center [289, 146] width 267 height 245
click at [198, 288] on div at bounding box center [290, 284] width 260 height 8
click at [201, 283] on textarea at bounding box center [290, 283] width 260 height 6
type textarea "**********"
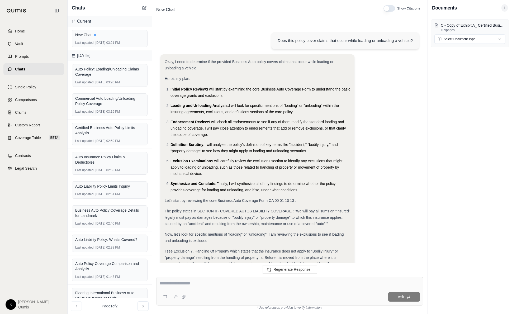
scroll to position [388, 0]
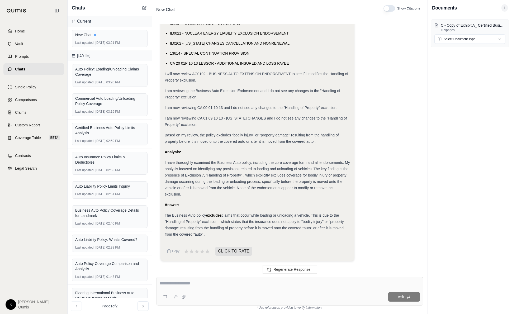
drag, startPoint x: 214, startPoint y: 235, endPoint x: 205, endPoint y: 234, distance: 9.1
click at [215, 235] on div "The Business Auto policy excludes claims that occur while loading or unloading …" at bounding box center [258, 224] width 186 height 25
drag, startPoint x: 207, startPoint y: 232, endPoint x: 164, endPoint y: 215, distance: 47.3
click at [170, 216] on span "The Business Auto policy" at bounding box center [185, 215] width 41 height 4
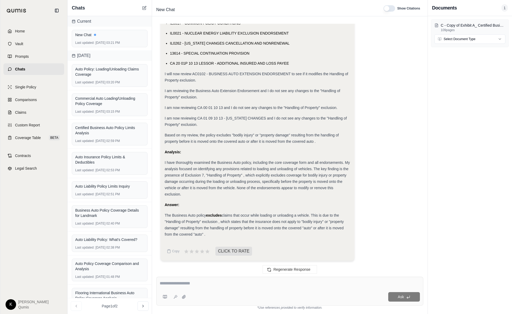
click at [206, 230] on div "The Business Auto policy excludes claims that occur while loading or unloading …" at bounding box center [258, 224] width 186 height 25
drag, startPoint x: 209, startPoint y: 234, endPoint x: 165, endPoint y: 215, distance: 47.2
click at [165, 215] on div "The Business Auto policy excludes claims that occur while loading or unloading …" at bounding box center [258, 224] width 186 height 25
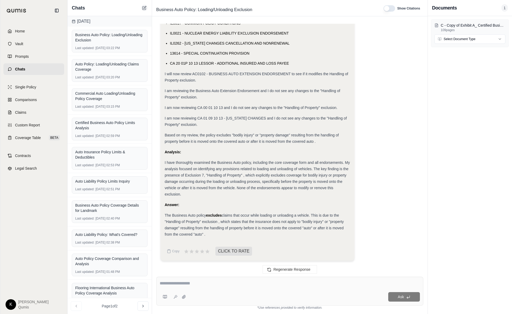
click at [146, 6] on icon at bounding box center [145, 7] width 2 height 2
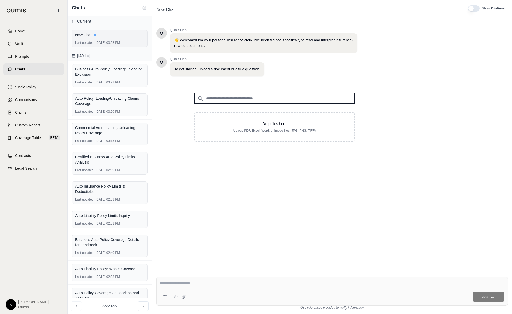
click at [114, 41] on div "Last updated: [DATE] 03:28 PM" at bounding box center [109, 43] width 69 height 4
click at [249, 100] on input "search" at bounding box center [274, 98] width 161 height 11
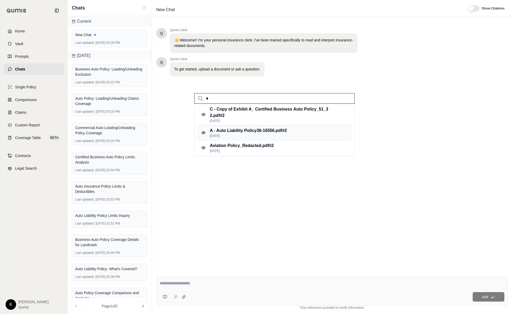
type input "*"
click at [281, 128] on p "A - Auto Liability Policy36-16556.pdf #2" at bounding box center [248, 131] width 77 height 6
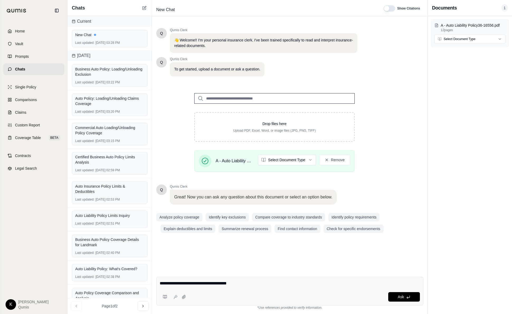
type textarea "**********"
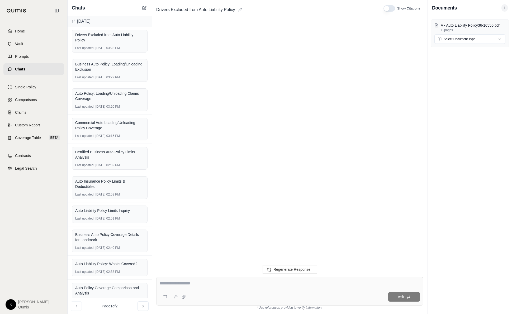
scroll to position [251, 0]
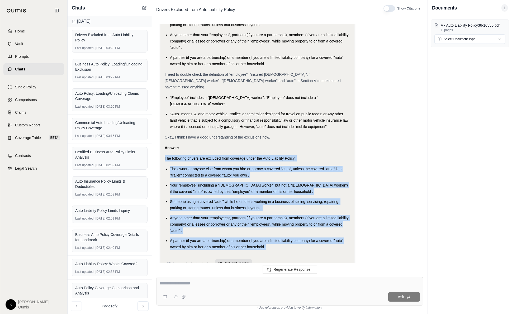
drag, startPoint x: 165, startPoint y: 144, endPoint x: 342, endPoint y: 232, distance: 197.5
click at [286, 232] on div "Analysis: Okay, I need to determine which drivers are excluded from the auto li…" at bounding box center [258, 29] width 186 height 442
click at [143, 8] on icon at bounding box center [144, 8] width 4 height 4
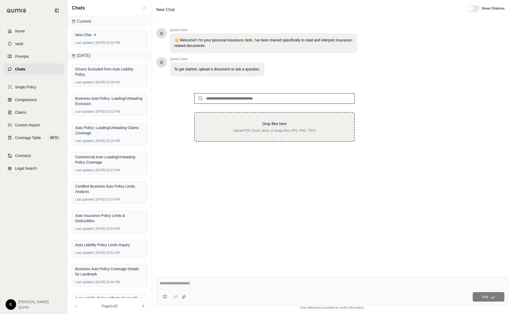
click at [263, 132] on p "Upload PDF, Excel, Word, or image files (JPG, PNG, TIFF)" at bounding box center [274, 131] width 143 height 4
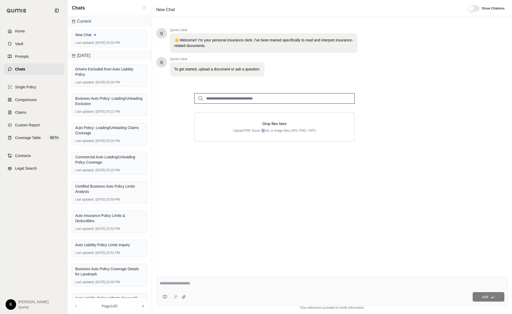
type input "**********"
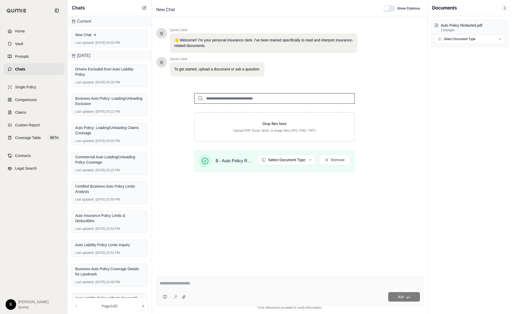
click at [229, 287] on div at bounding box center [290, 284] width 260 height 8
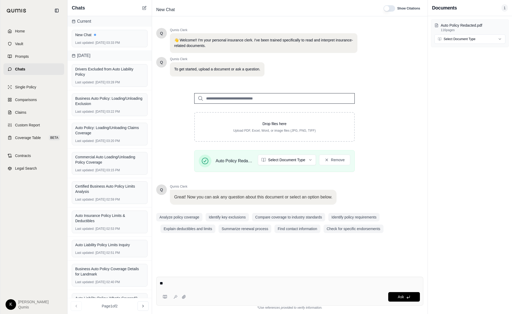
type textarea "*"
type textarea "**********"
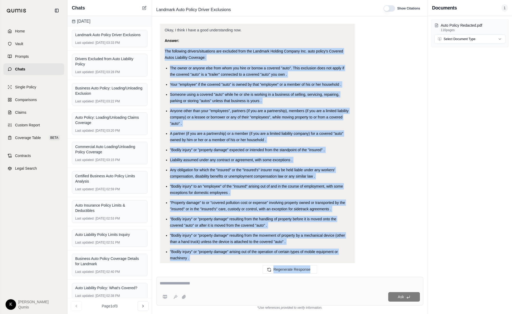
scroll to position [638, 0]
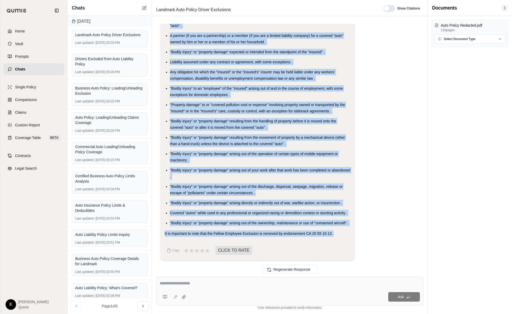
drag, startPoint x: 165, startPoint y: 56, endPoint x: 338, endPoint y: 233, distance: 246.8
click at [21, 67] on span "Chats" at bounding box center [20, 69] width 10 height 5
click at [144, 10] on button at bounding box center [144, 8] width 6 height 6
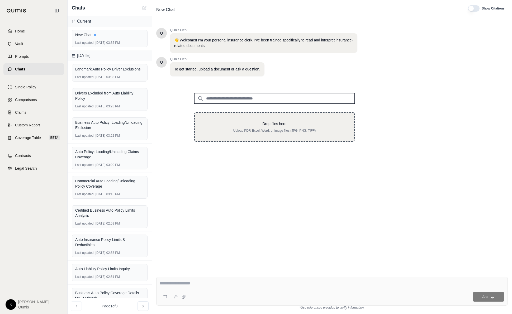
click at [229, 119] on div "Drop files here Upload PDF, Excel, Word, or image files (JPG, PNG, TIFF)" at bounding box center [274, 127] width 161 height 30
type input "**********"
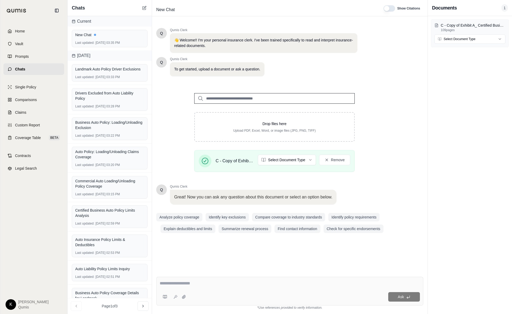
click at [235, 278] on div "Ask" at bounding box center [289, 291] width 267 height 29
type textarea "**********"
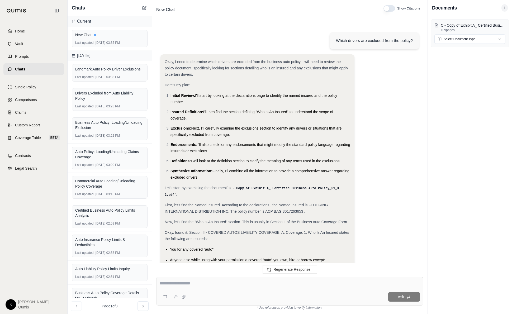
scroll to position [841, 0]
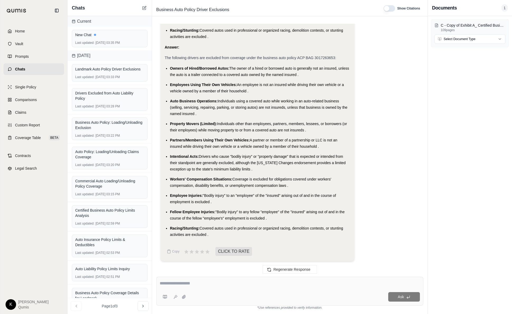
drag, startPoint x: 211, startPoint y: 234, endPoint x: 174, endPoint y: 58, distance: 180.5
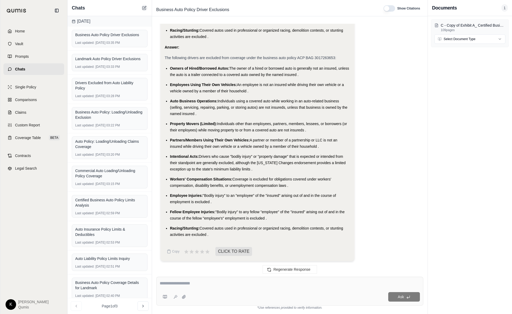
click at [144, 8] on icon at bounding box center [144, 8] width 4 height 4
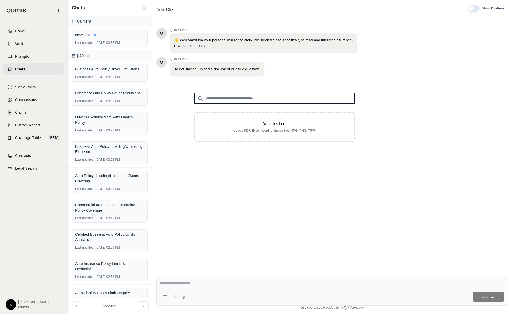
click at [235, 93] on input "search" at bounding box center [274, 98] width 161 height 11
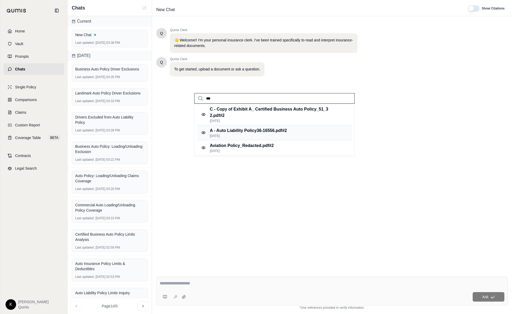
type input "***"
click at [246, 132] on p "A - Auto Liability Policy36-16556.pdf #2" at bounding box center [248, 131] width 77 height 6
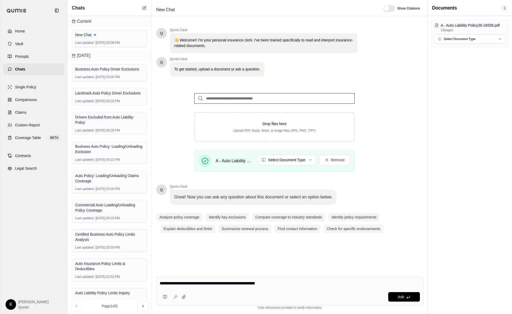
type textarea "**********"
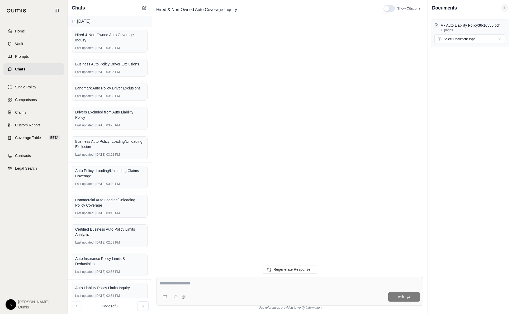
scroll to position [189, 0]
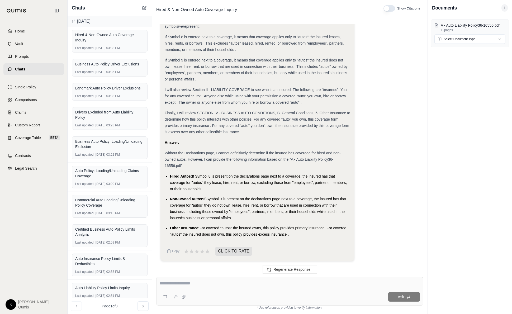
drag, startPoint x: 166, startPoint y: 152, endPoint x: 335, endPoint y: 237, distance: 189.8
click at [286, 237] on div "Analysis: Okay, I need to determine if the insured has coverage for hired and n…" at bounding box center [258, 56] width 186 height 372
click at [142, 7] on icon at bounding box center [144, 8] width 4 height 4
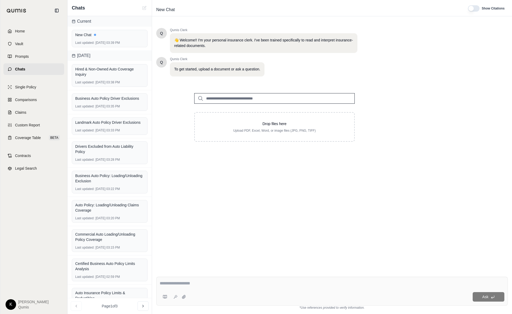
click at [250, 99] on input "search" at bounding box center [274, 98] width 161 height 11
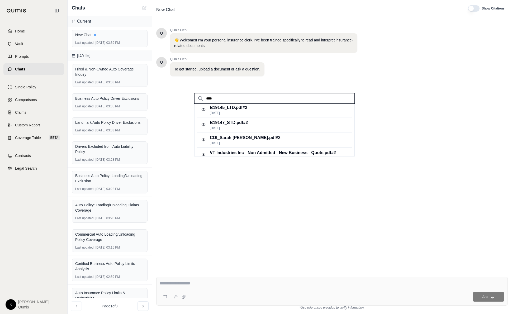
scroll to position [65, 0]
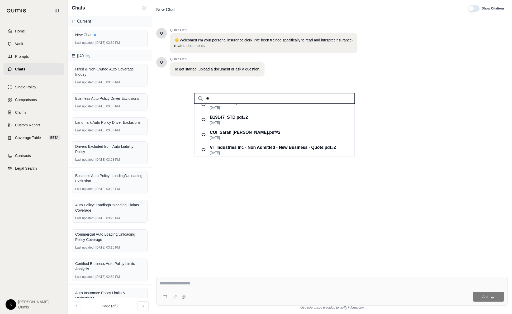
type input "*"
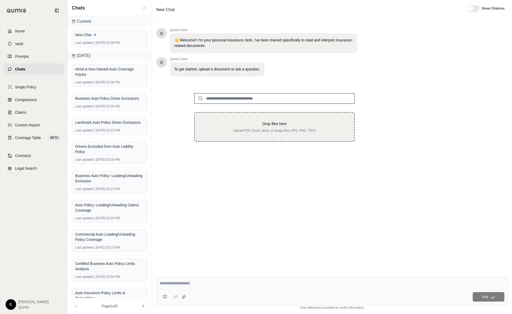
click at [277, 127] on div "Drop files here Upload PDF, Excel, Word, or image files (JPG, PNG, TIFF)" at bounding box center [274, 127] width 143 height 12
type input "**********"
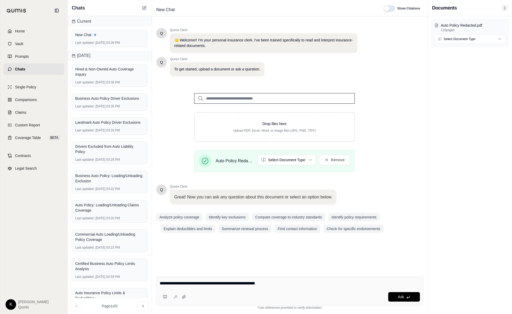
type textarea "**********"
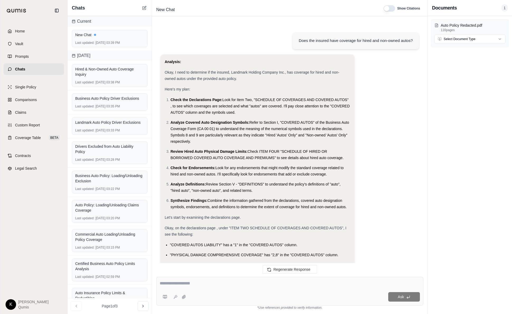
scroll to position [332, 0]
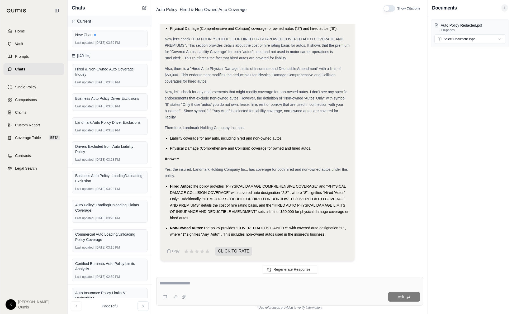
drag, startPoint x: 165, startPoint y: 168, endPoint x: 335, endPoint y: 233, distance: 182.3
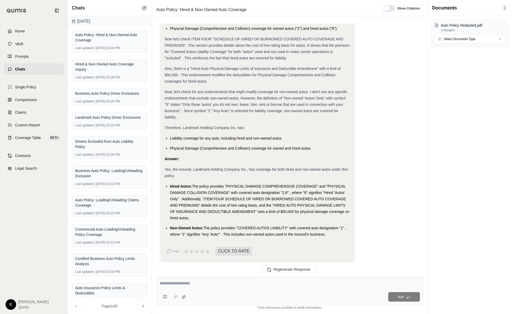
click at [143, 5] on button at bounding box center [144, 8] width 6 height 6
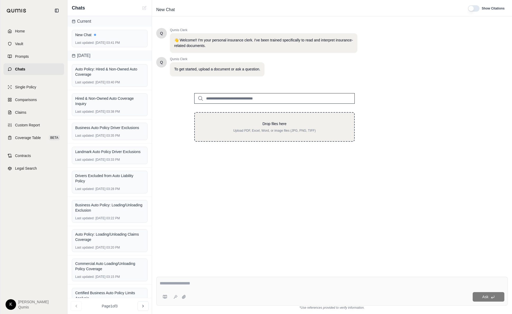
click at [256, 124] on p "Drop files here" at bounding box center [274, 123] width 143 height 5
type input "**********"
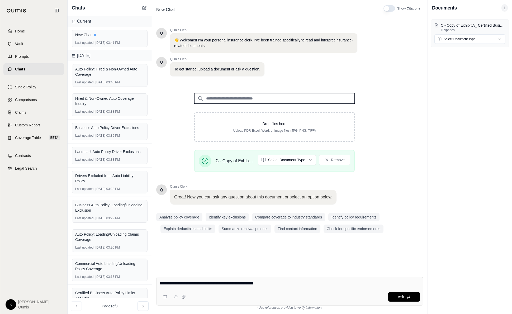
type textarea "**********"
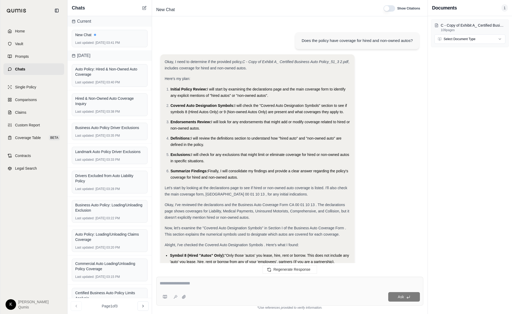
scroll to position [582, 0]
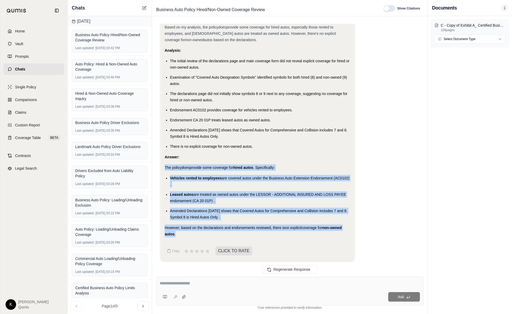
drag, startPoint x: 182, startPoint y: 236, endPoint x: 157, endPoint y: 168, distance: 72.8
click at [157, 168] on div "Does the policy have coverage for hired and non-owned autos? Okay, I need to de…" at bounding box center [289, 146] width 267 height 245
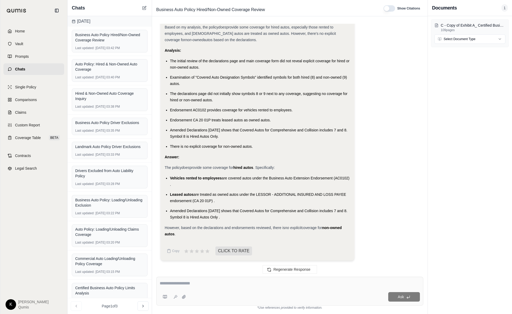
click at [286, 139] on li "Amended Declarations [DATE] shows that Covered Autos for Comprehensive and Coll…" at bounding box center [260, 133] width 180 height 13
click at [146, 7] on icon at bounding box center [144, 8] width 4 height 4
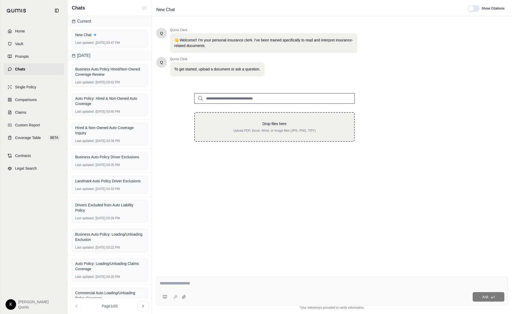
click at [249, 132] on p "Upload PDF, Excel, Word, or image files (JPG, PNG, TIFF)" at bounding box center [274, 131] width 143 height 4
type input "**********"
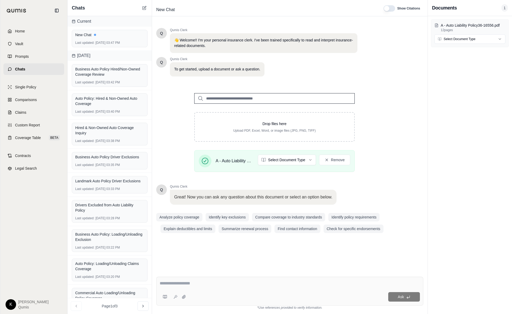
scroll to position [0, 0]
paste textarea "**********"
type textarea "**********"
click at [286, 296] on icon at bounding box center [408, 297] width 4 height 4
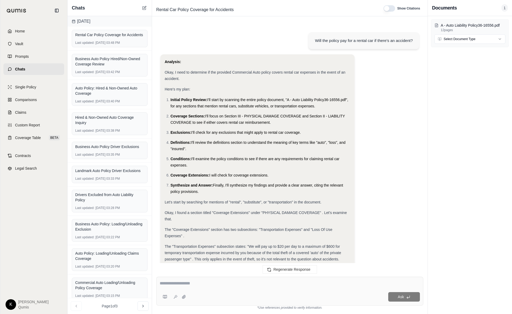
scroll to position [366, 0]
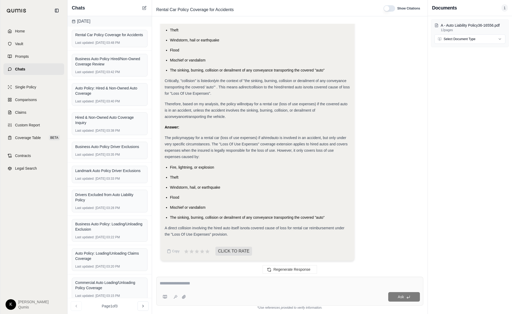
drag, startPoint x: 165, startPoint y: 137, endPoint x: 294, endPoint y: 241, distance: 165.4
click at [145, 8] on icon at bounding box center [145, 7] width 2 height 2
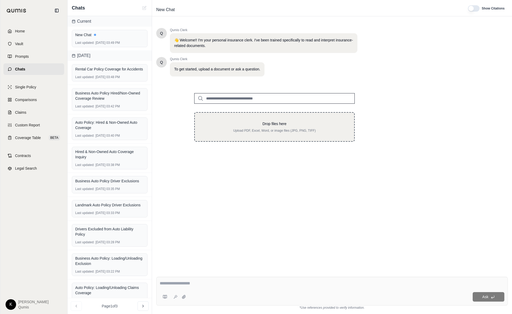
click at [246, 129] on p "Upload PDF, Excel, Word, or image files (JPG, PNG, TIFF)" at bounding box center [274, 131] width 143 height 4
type input "**********"
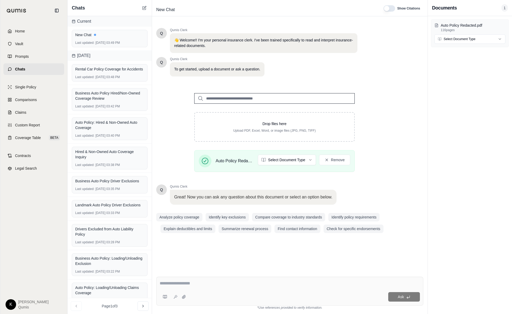
paste textarea "**********"
type textarea "**********"
click at [286, 295] on span "Ask" at bounding box center [401, 297] width 6 height 4
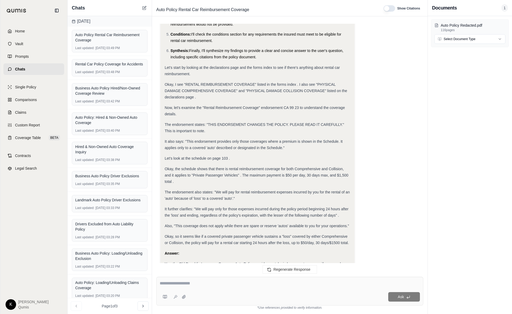
scroll to position [180, 0]
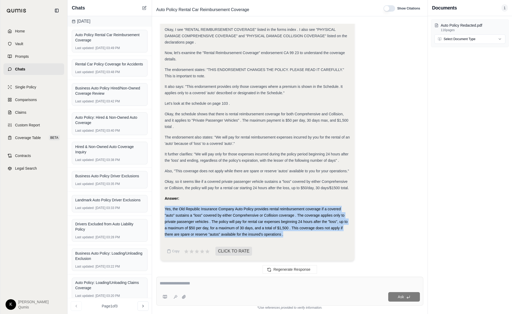
drag, startPoint x: 290, startPoint y: 237, endPoint x: 158, endPoint y: 208, distance: 134.4
click at [158, 208] on div "Will the policy pay for a rental car if there's an accident? Analysis: Okay, I …" at bounding box center [289, 146] width 267 height 245
click at [147, 7] on button at bounding box center [144, 8] width 6 height 6
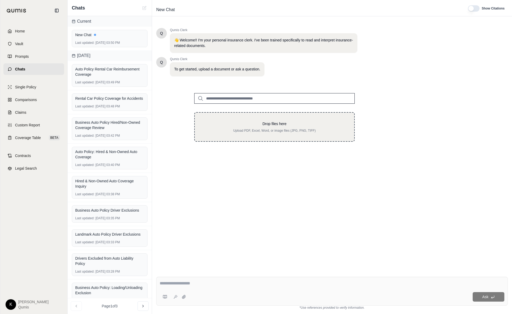
click at [256, 129] on p "Upload PDF, Excel, Word, or image files (JPG, PNG, TIFF)" at bounding box center [274, 131] width 143 height 4
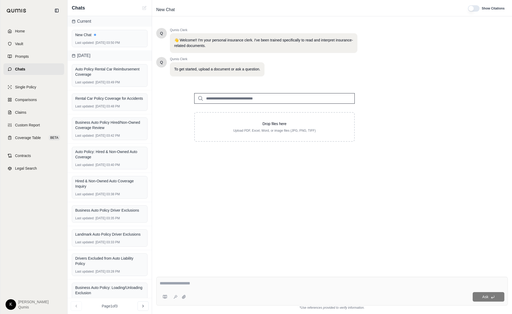
type input "**********"
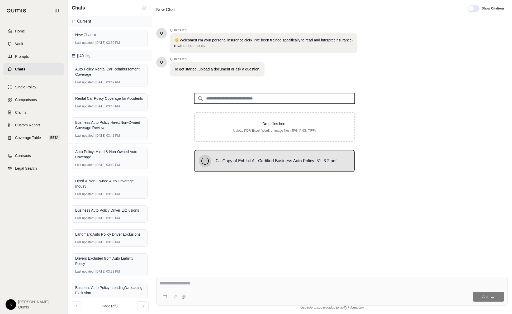
click at [242, 282] on textarea at bounding box center [332, 283] width 345 height 6
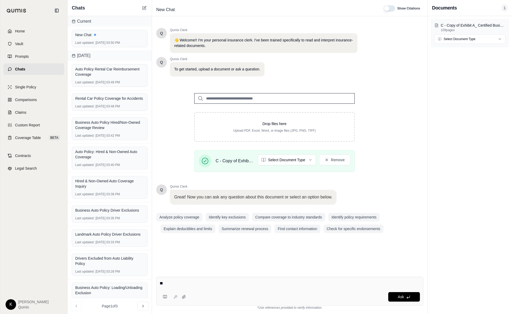
type textarea "*"
type textarea "**********"
paste textarea "**********"
type textarea "**********"
click at [286, 298] on icon at bounding box center [408, 297] width 4 height 4
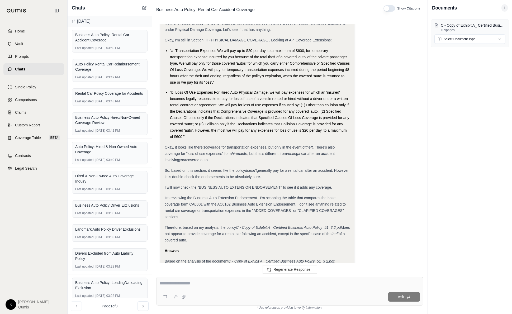
scroll to position [421, 0]
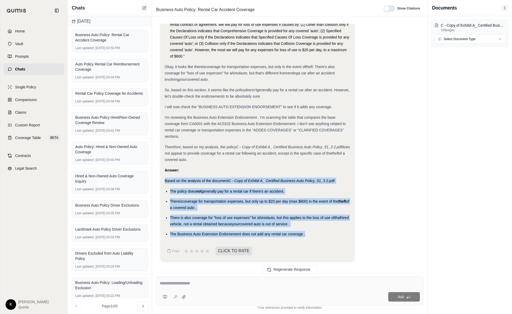
drag, startPoint x: 307, startPoint y: 235, endPoint x: 163, endPoint y: 182, distance: 154.0
click at [147, 7] on button at bounding box center [144, 8] width 6 height 6
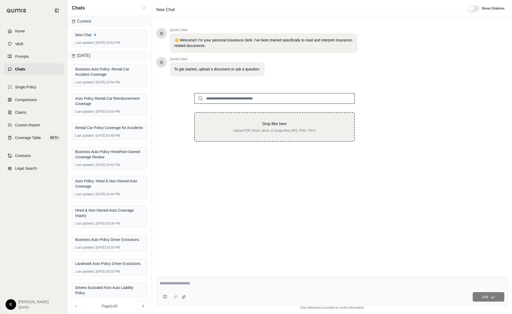
click at [252, 131] on p "Upload PDF, Excel, Word, or image files (JPG, PNG, TIFF)" at bounding box center [274, 131] width 143 height 4
type input "**********"
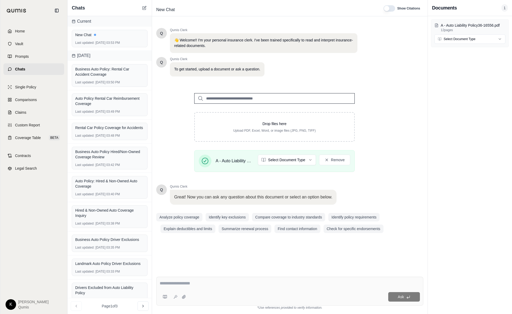
click at [222, 281] on textarea at bounding box center [290, 283] width 260 height 6
type textarea "**********"
click at [286, 299] on button "Ask" at bounding box center [404, 297] width 32 height 10
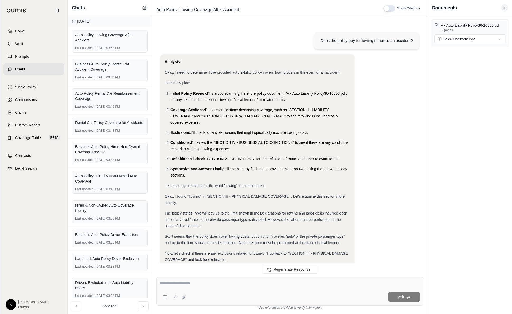
scroll to position [127, 0]
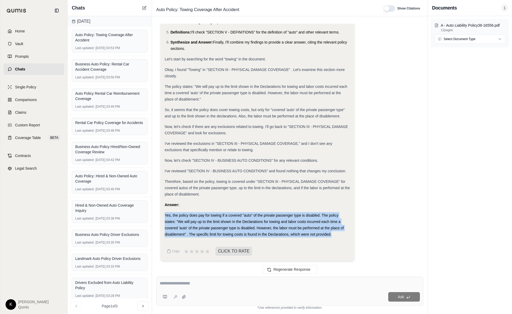
drag, startPoint x: 165, startPoint y: 214, endPoint x: 336, endPoint y: 233, distance: 171.8
click at [286, 233] on div "Yes, the policy does pay for towing if a covered "auto" of the private passenge…" at bounding box center [258, 224] width 186 height 25
click at [143, 9] on icon at bounding box center [144, 8] width 4 height 4
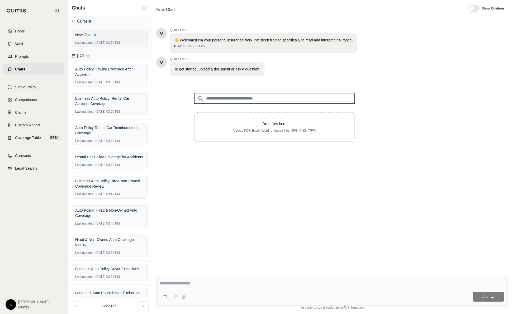
click at [103, 39] on div "New Chat Last updated: [DATE] 03:54 PM" at bounding box center [110, 38] width 76 height 17
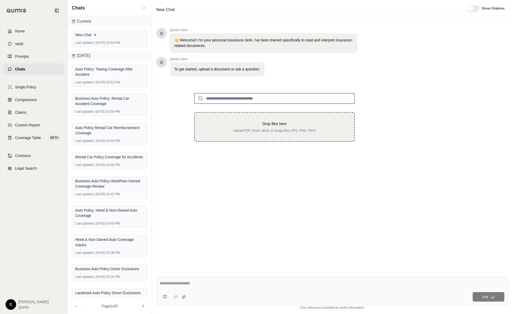
click at [257, 128] on div "Drop files here Upload PDF, Excel, Word, or image files (JPG, PNG, TIFF)" at bounding box center [274, 127] width 143 height 12
type input "**********"
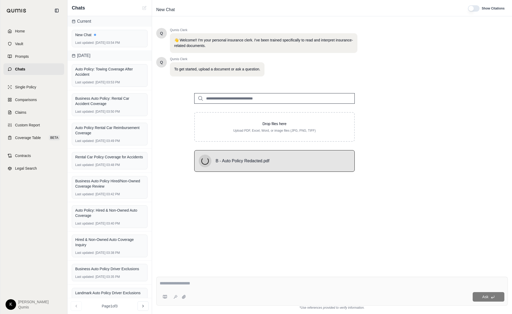
click at [252, 281] on textarea at bounding box center [332, 283] width 345 height 6
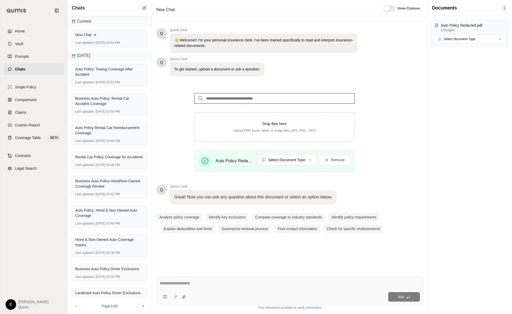
paste textarea "**********"
type textarea "**********"
click at [286, 297] on button "Ask" at bounding box center [404, 297] width 32 height 10
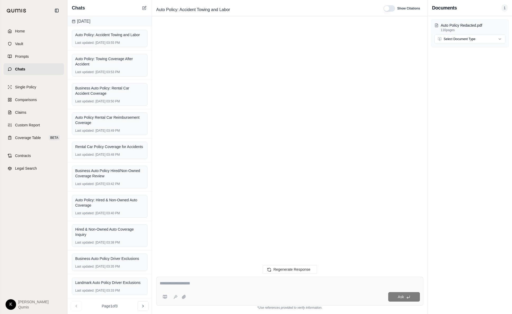
scroll to position [225, 0]
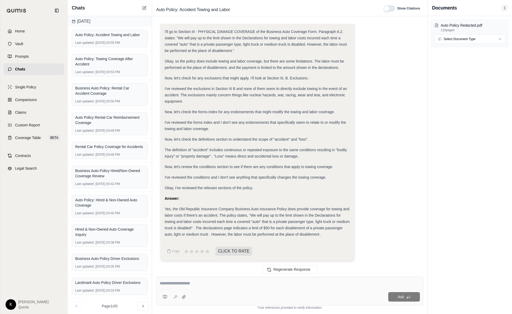
click at [286, 232] on div "Yes, the Old Republic Insurance Company Business Auto Insurance Policy does pro…" at bounding box center [258, 222] width 186 height 32
click at [286, 234] on div "Yes, the Old Republic Insurance Company Business Auto Insurance Policy does pro…" at bounding box center [258, 222] width 186 height 32
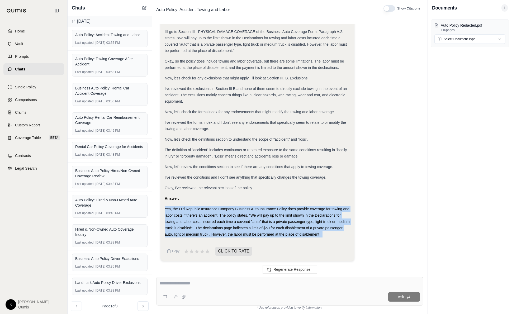
drag, startPoint x: 325, startPoint y: 234, endPoint x: 172, endPoint y: 204, distance: 155.3
click at [172, 204] on div "Analysis: Okay, I need to determine if the provided auto policy covers towing c…" at bounding box center [258, 35] width 186 height 404
